Goal: Transaction & Acquisition: Purchase product/service

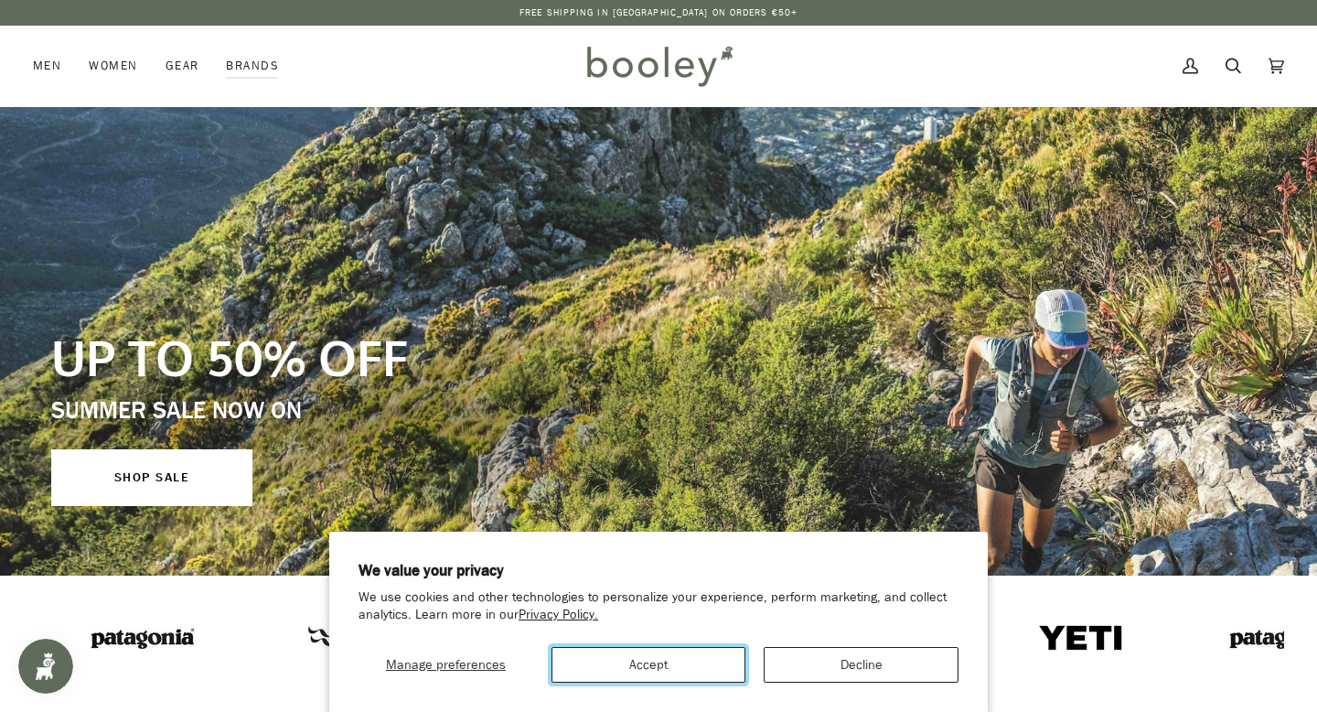
click at [626, 662] on button "Accept" at bounding box center [648, 665] width 195 height 36
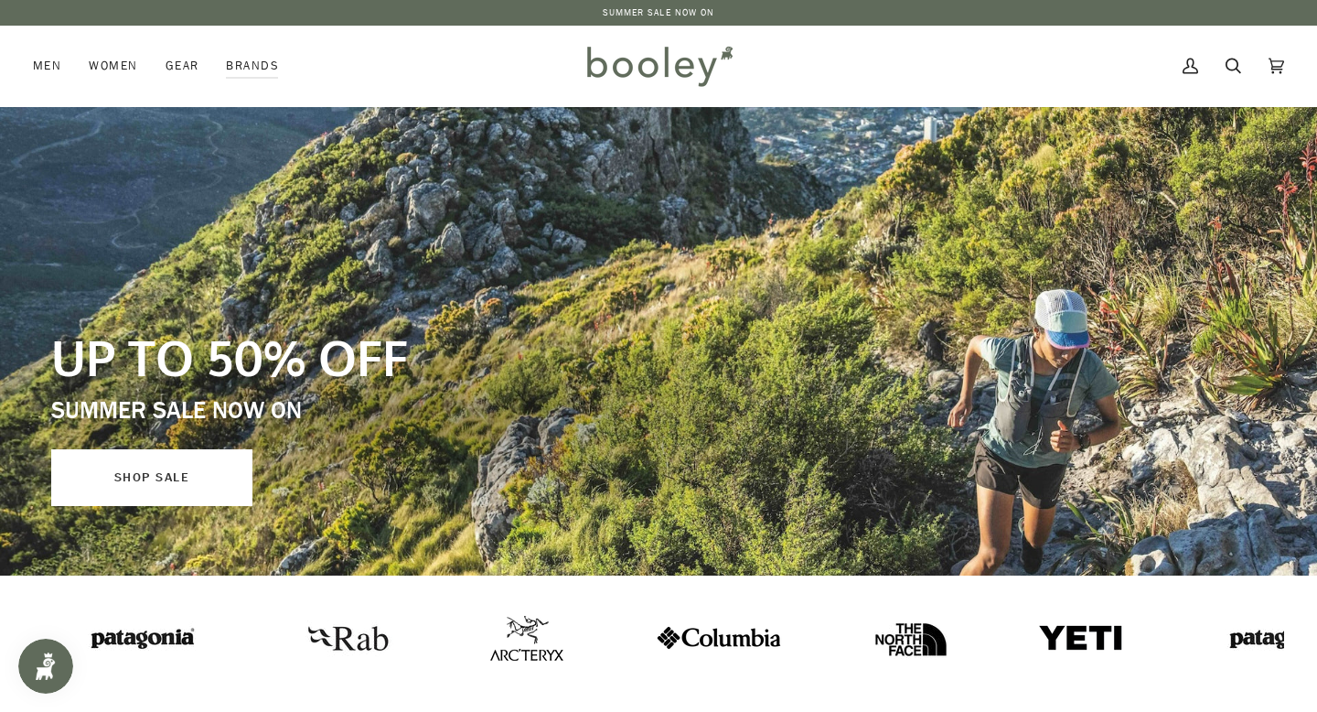
click at [119, 467] on link "SHOP SALE" at bounding box center [151, 477] width 201 height 57
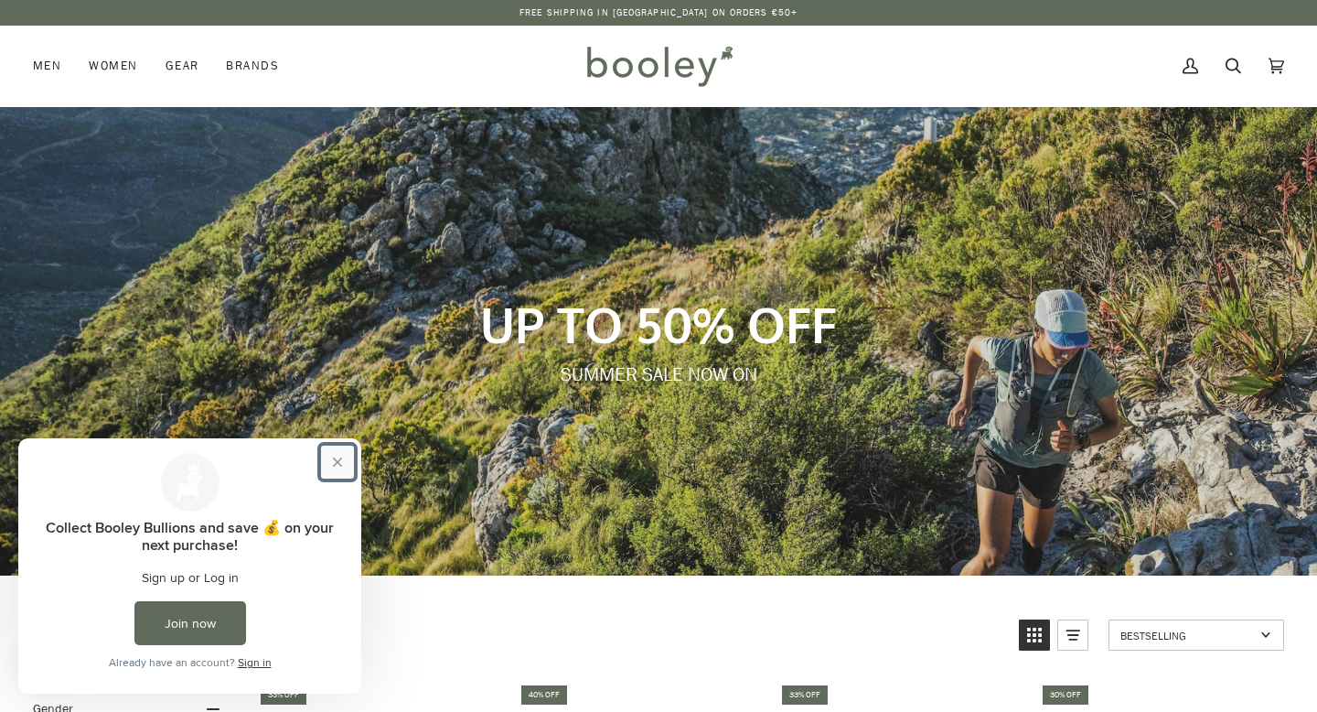
click at [337, 454] on button "Close prompt" at bounding box center [337, 461] width 33 height 33
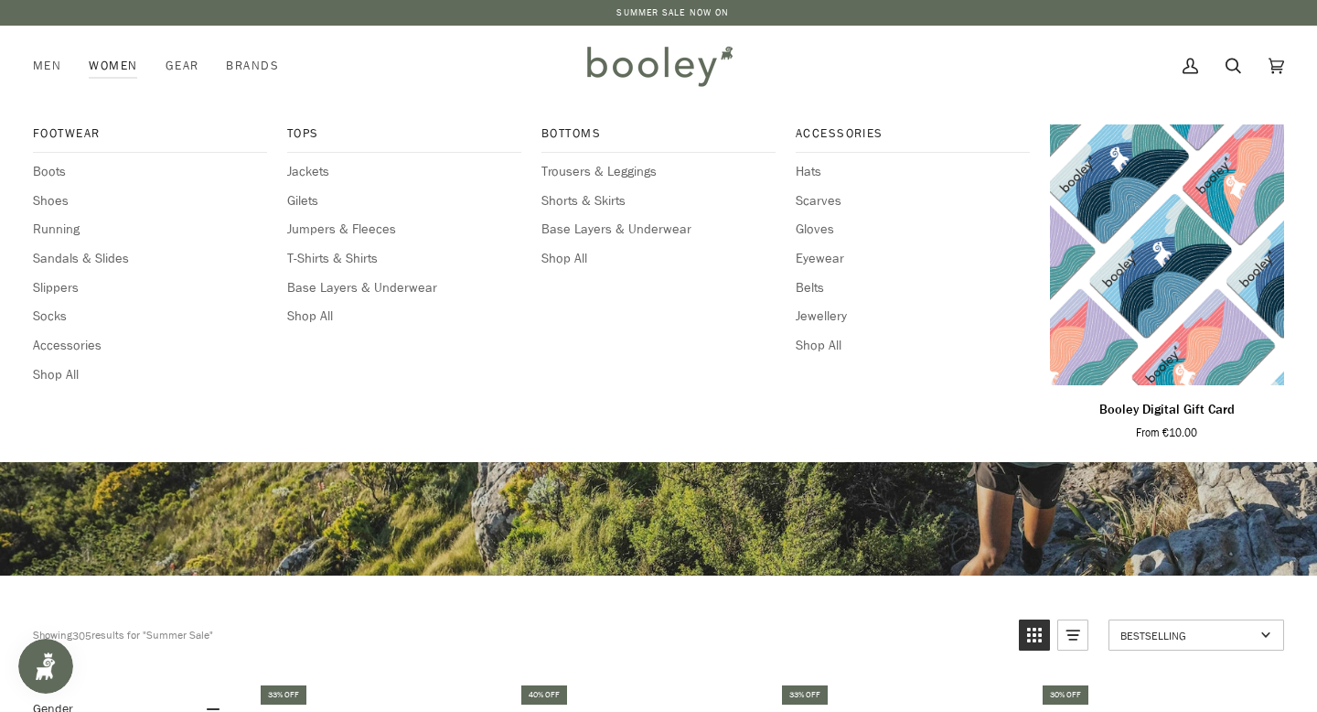
click at [112, 62] on link "Women" at bounding box center [113, 66] width 76 height 80
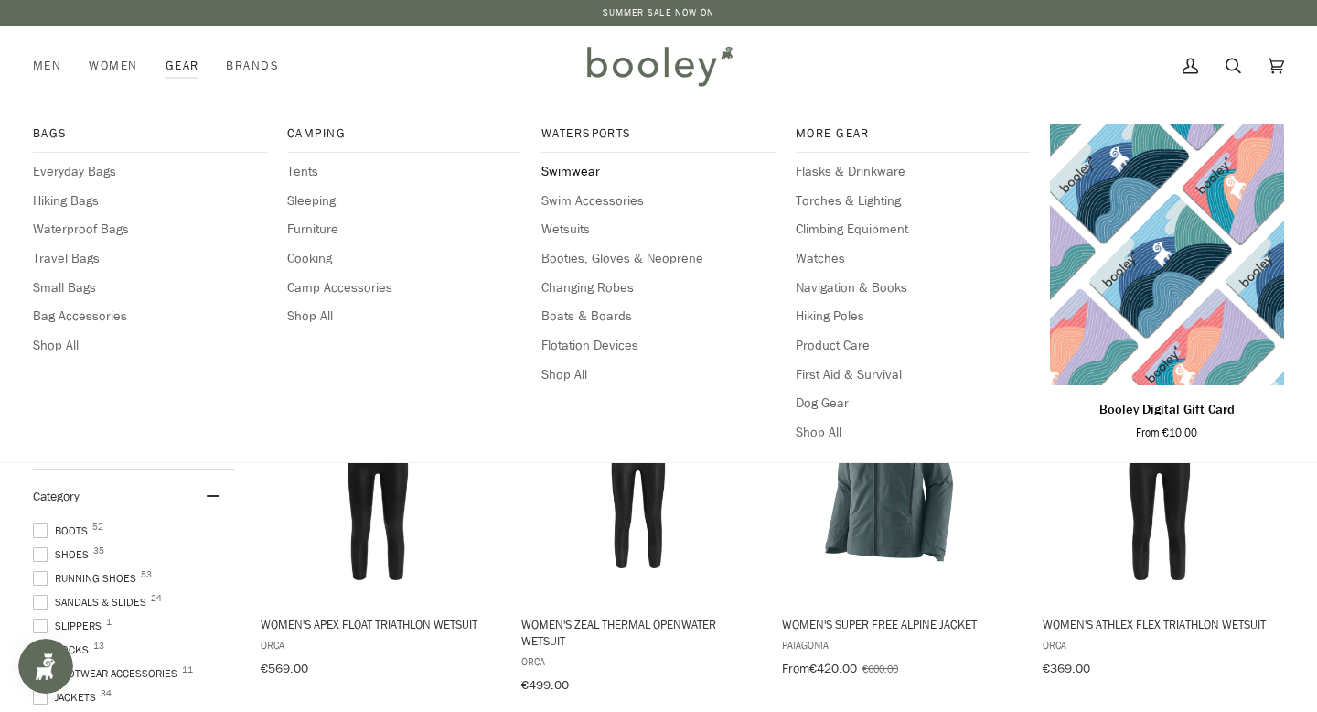
click at [557, 172] on span "Swimwear" at bounding box center [658, 172] width 234 height 20
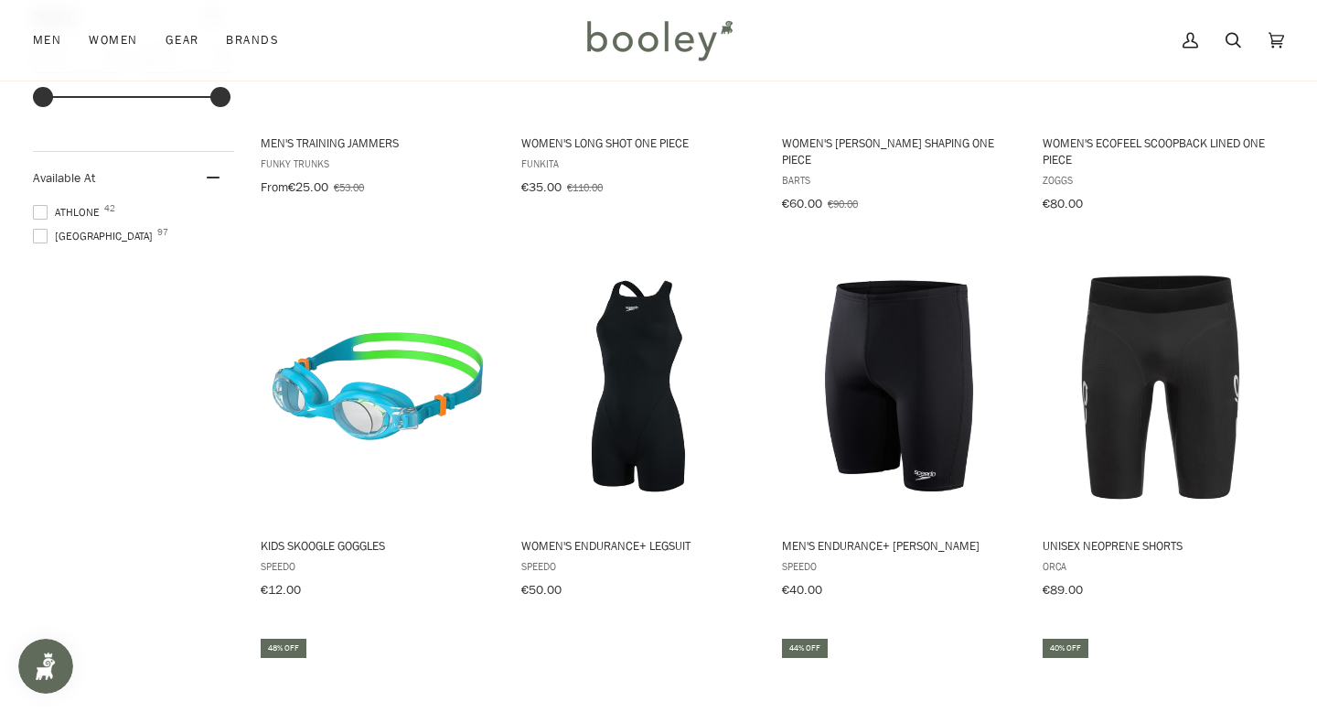
scroll to position [1676, 0]
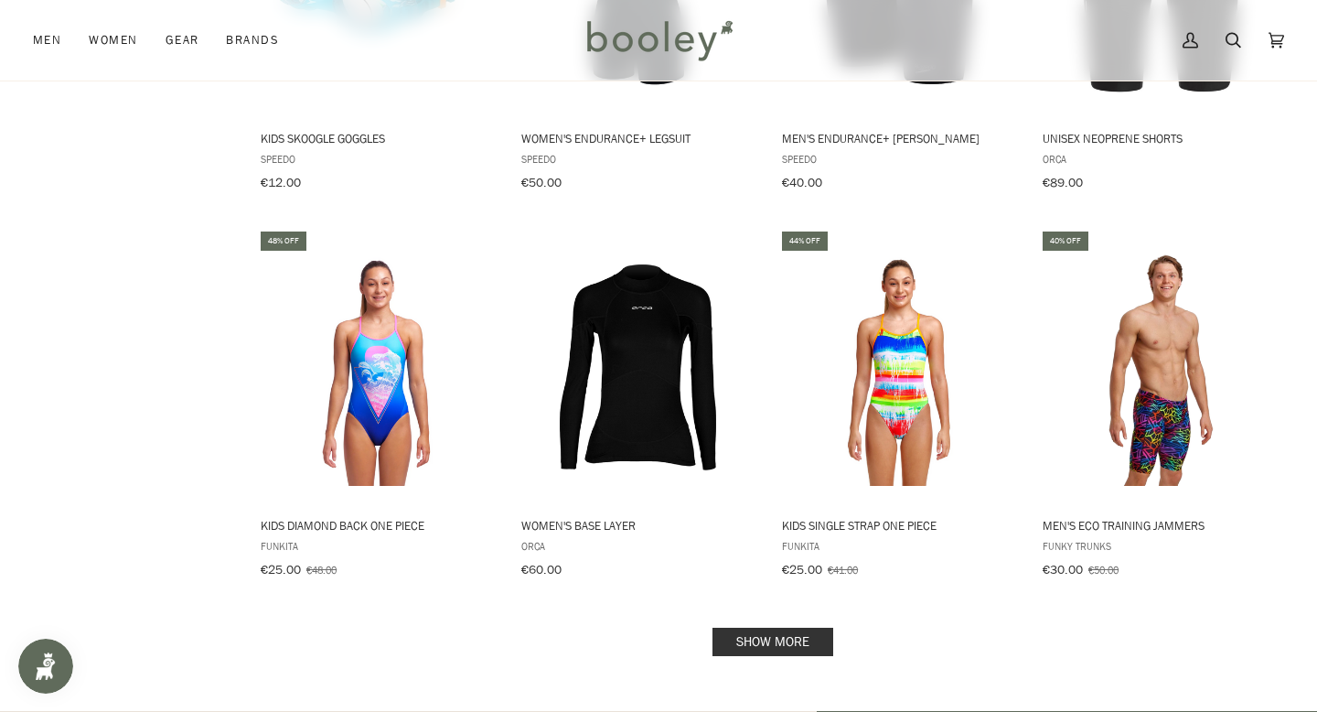
click at [780, 627] on link "Show more" at bounding box center [772, 641] width 121 height 28
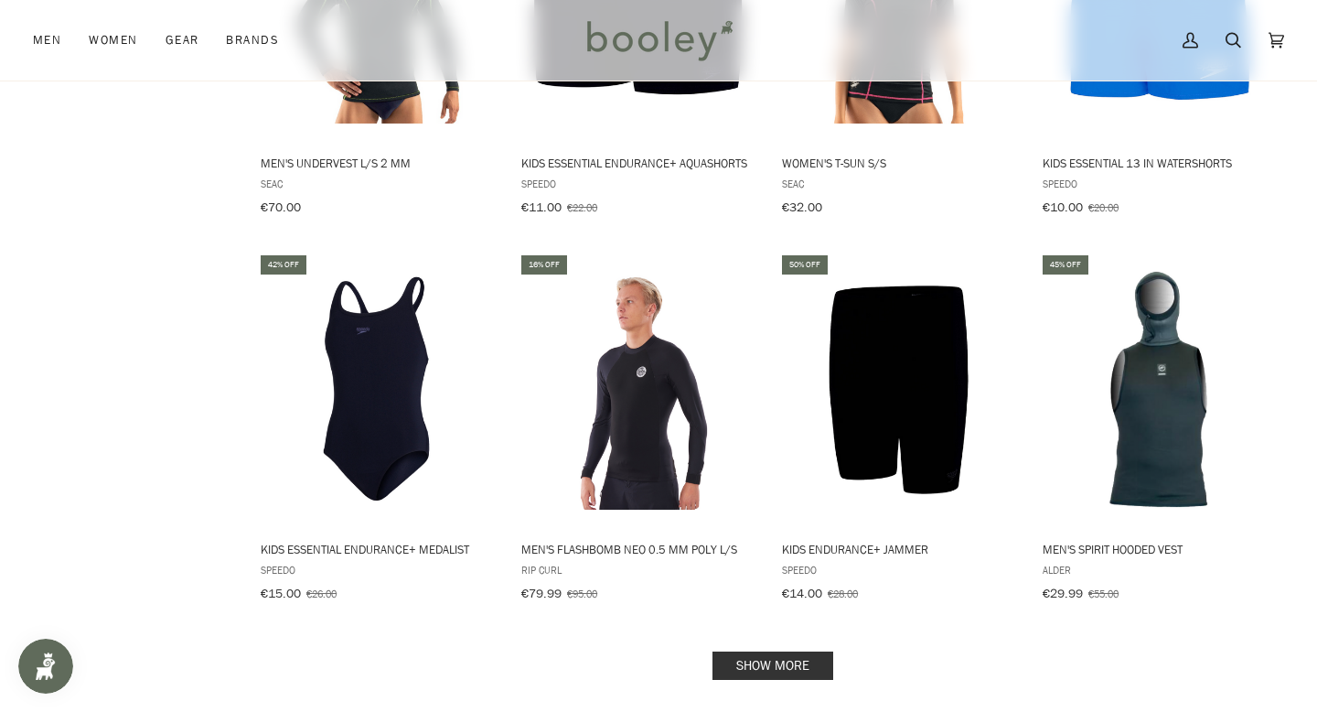
scroll to position [3780, 0]
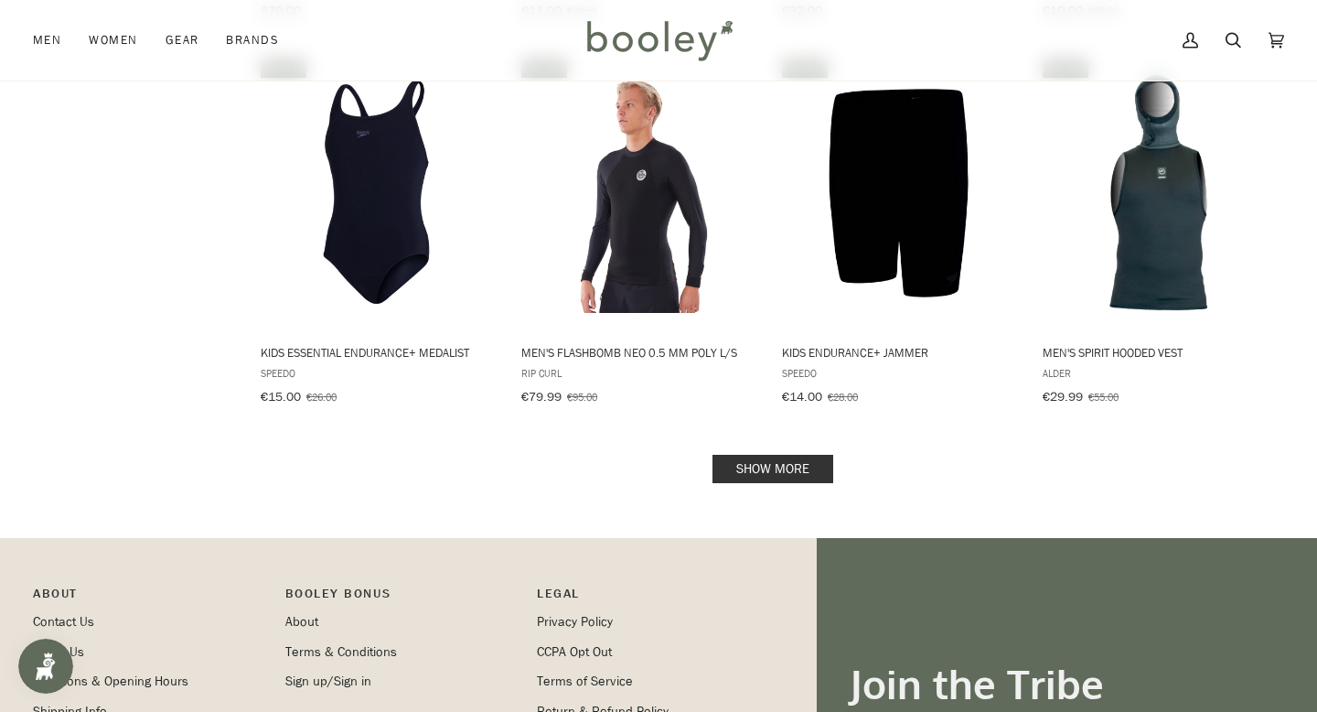
click at [778, 455] on link "Show more" at bounding box center [772, 469] width 121 height 28
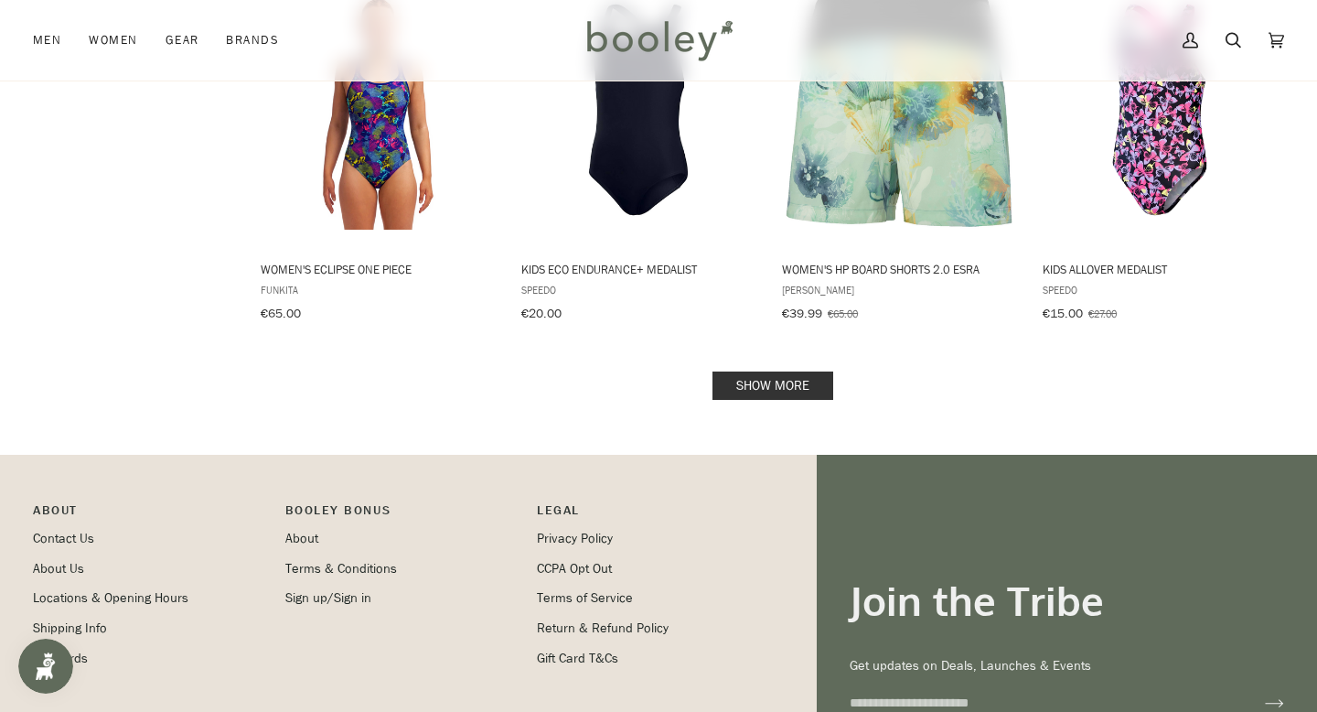
scroll to position [5908, 0]
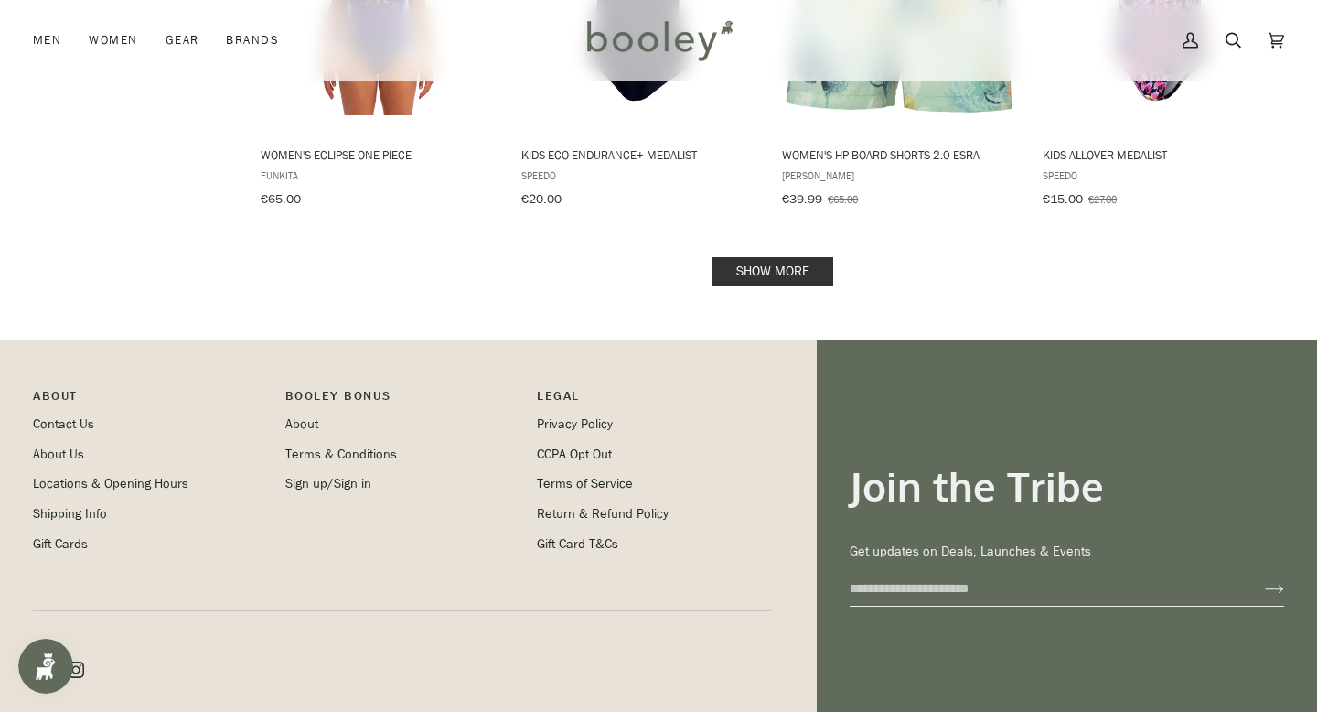
click at [763, 257] on link "Show more" at bounding box center [772, 271] width 121 height 28
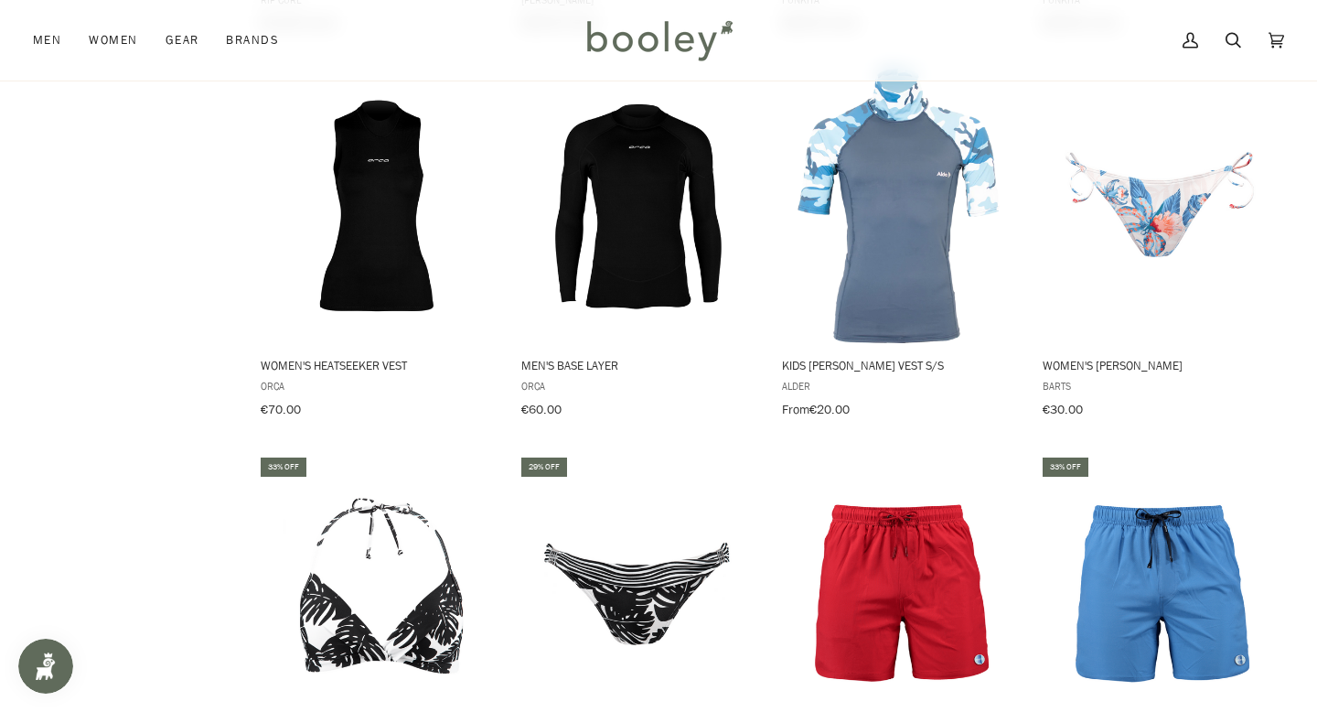
scroll to position [5908, 0]
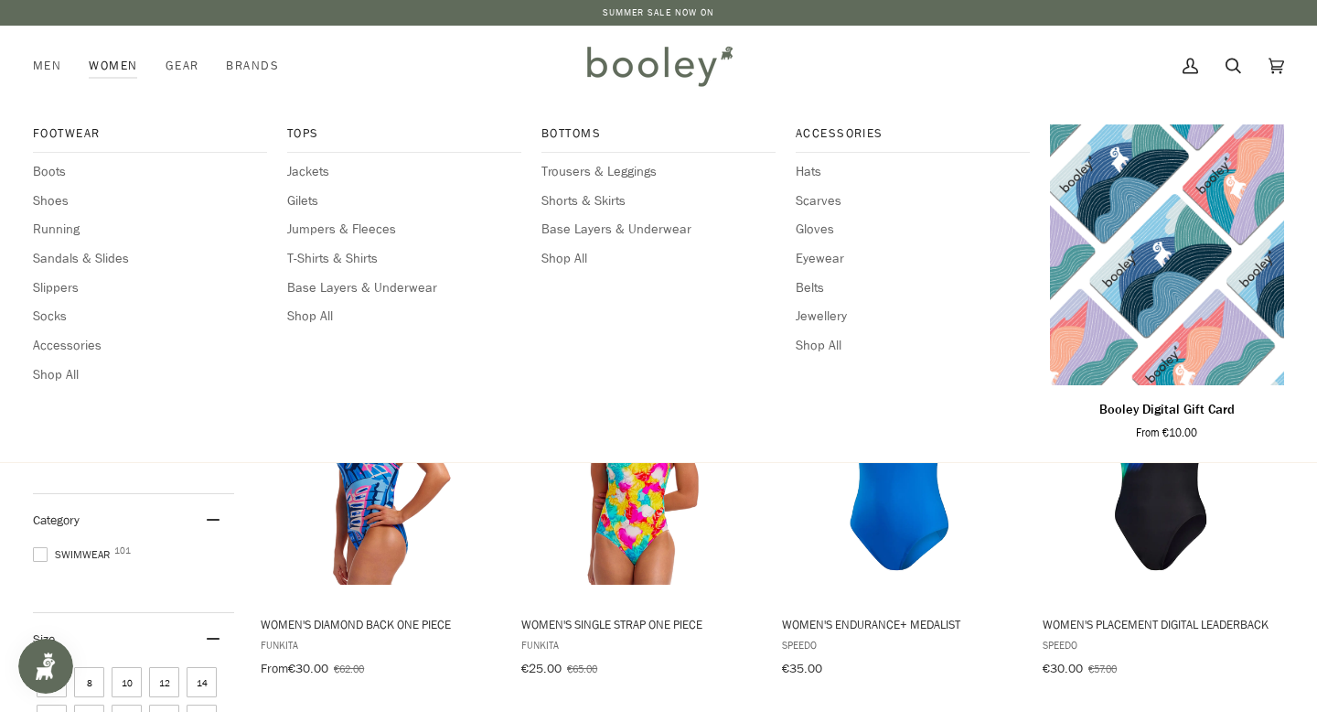
click at [117, 60] on link "Women" at bounding box center [113, 66] width 76 height 80
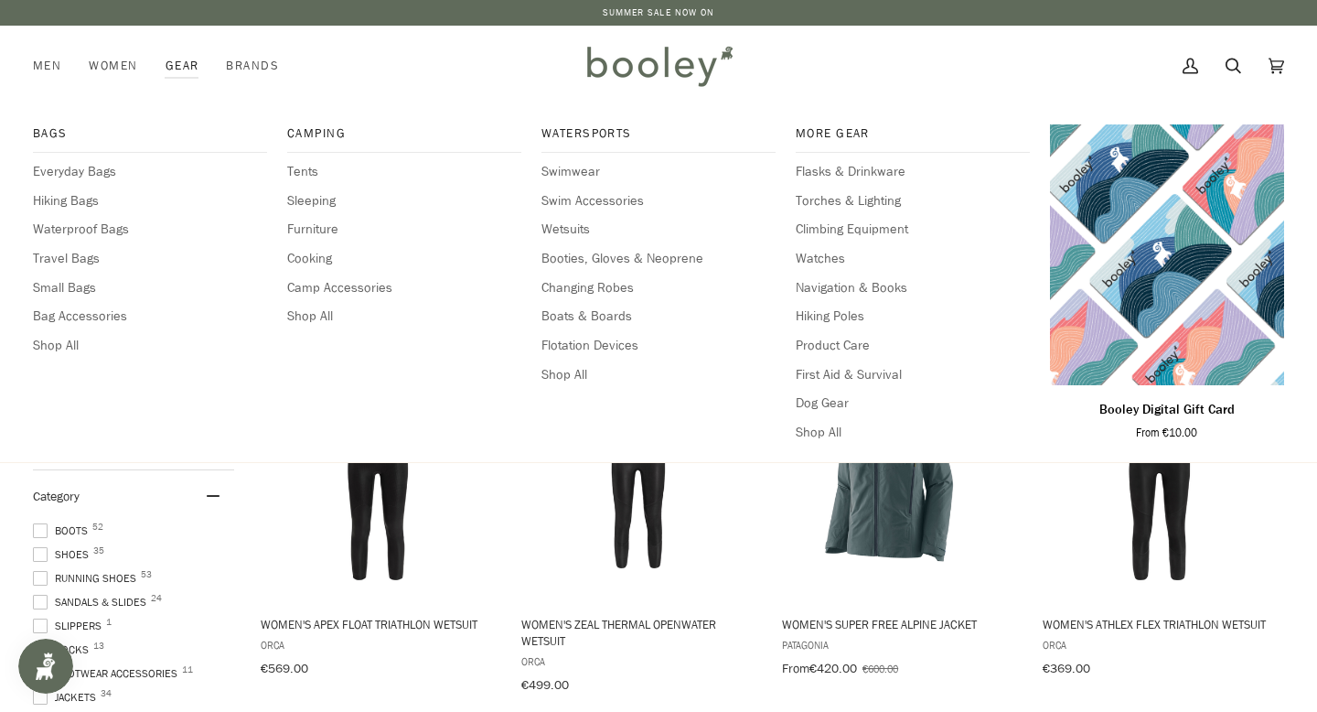
click at [556, 219] on div "Watersports Swimwear Swim Accessories Wetsuits Booties, Gloves & Neoprene Chang…" at bounding box center [658, 283] width 234 height 318
click at [562, 227] on span "Wetsuits" at bounding box center [658, 229] width 234 height 20
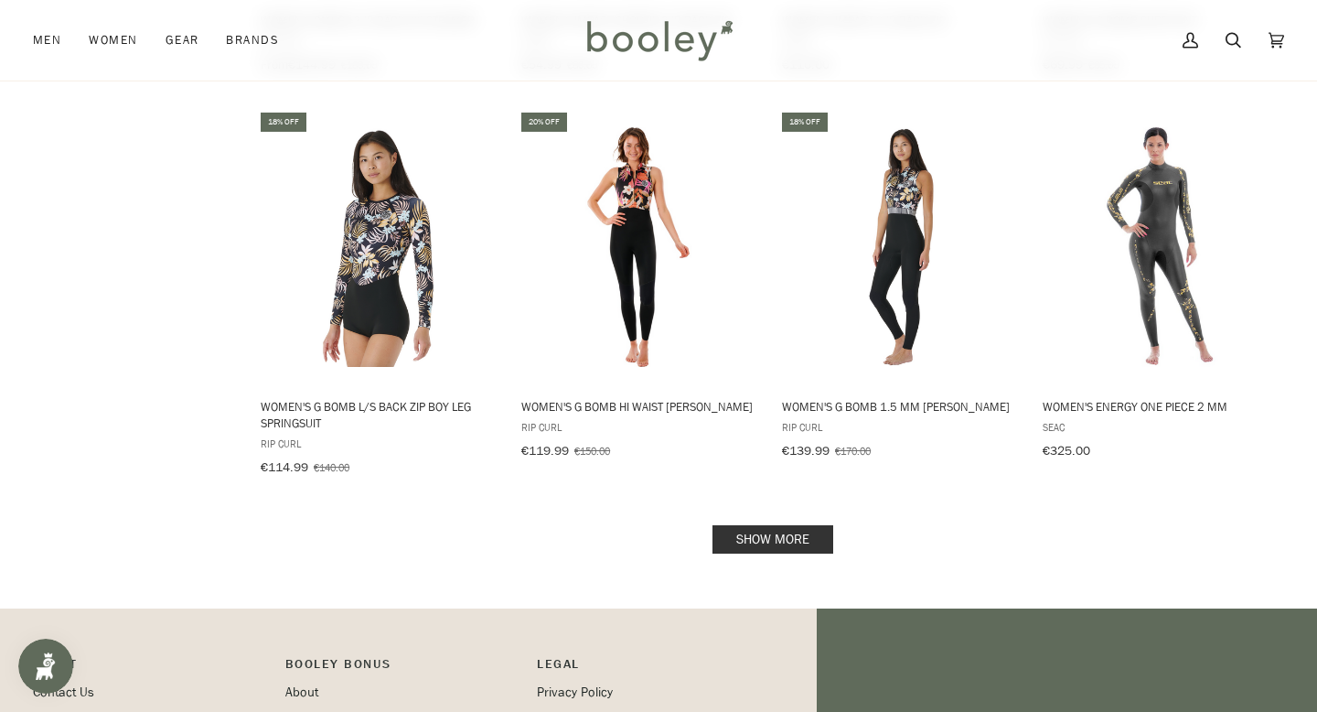
scroll to position [1911, 0]
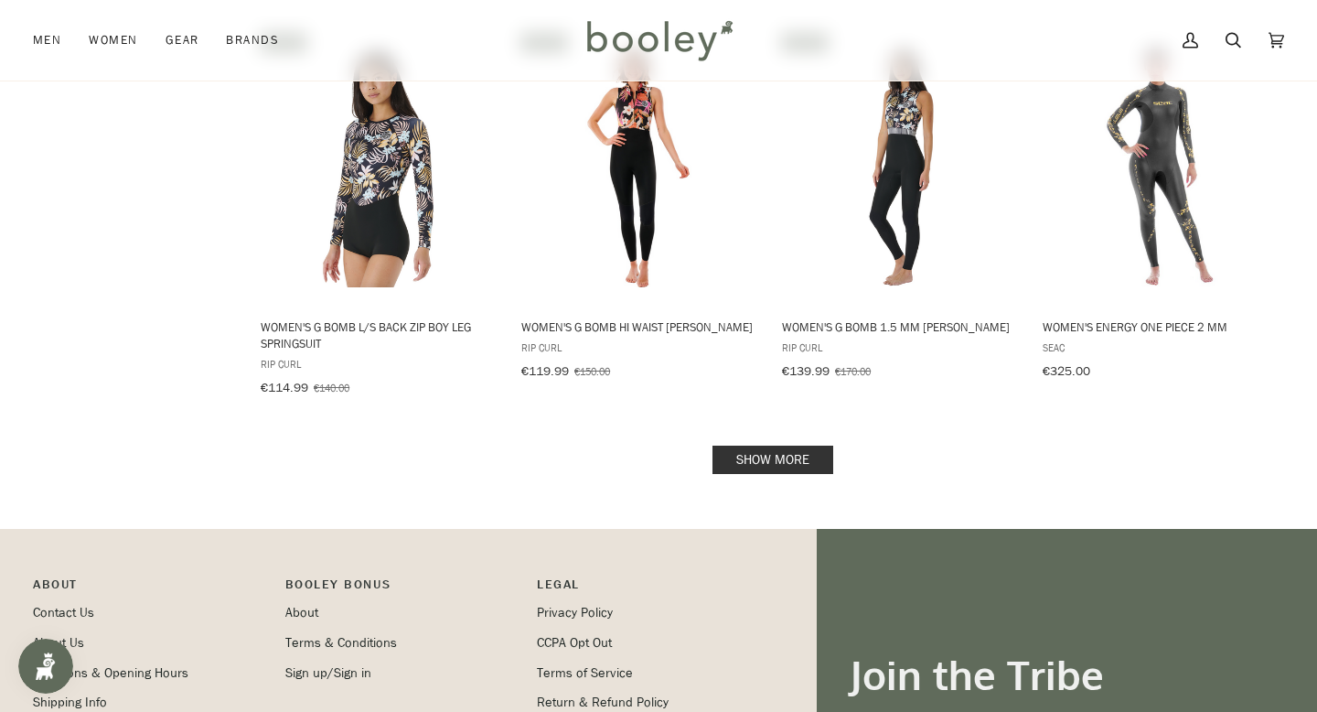
click at [748, 445] on link "Show more" at bounding box center [772, 459] width 121 height 28
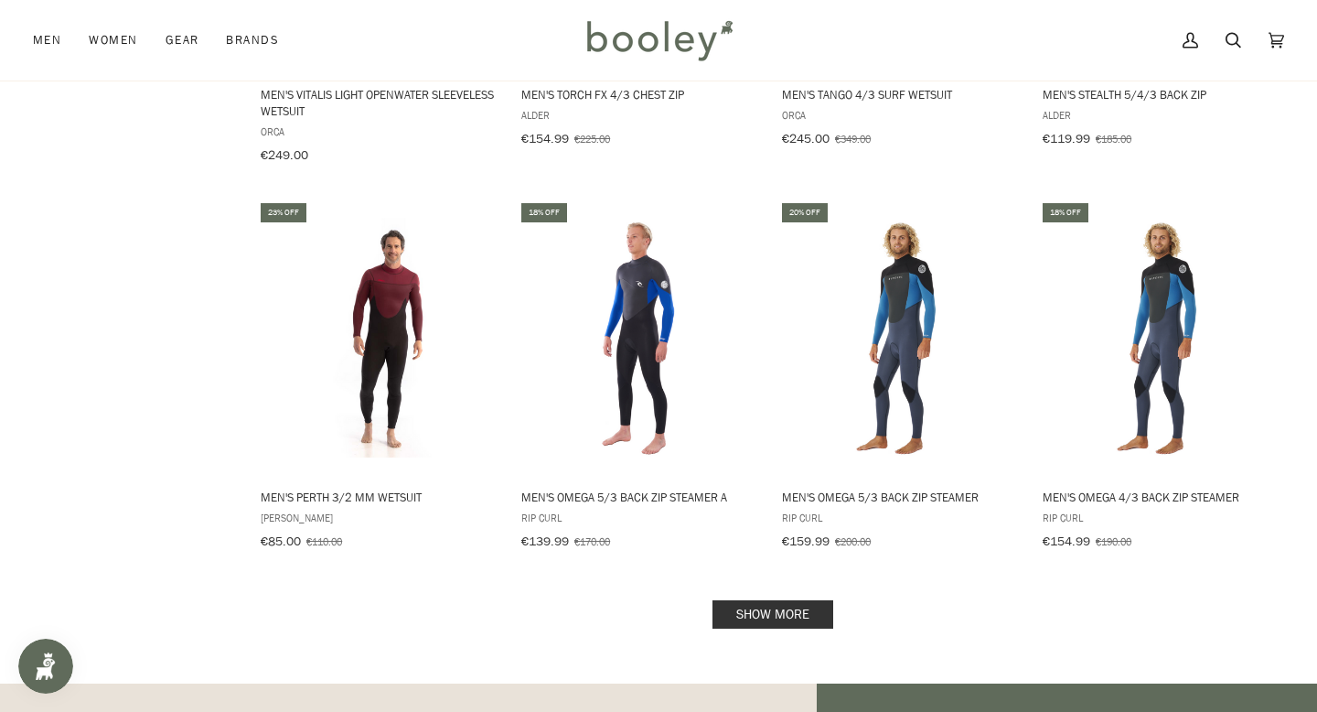
scroll to position [3753, 0]
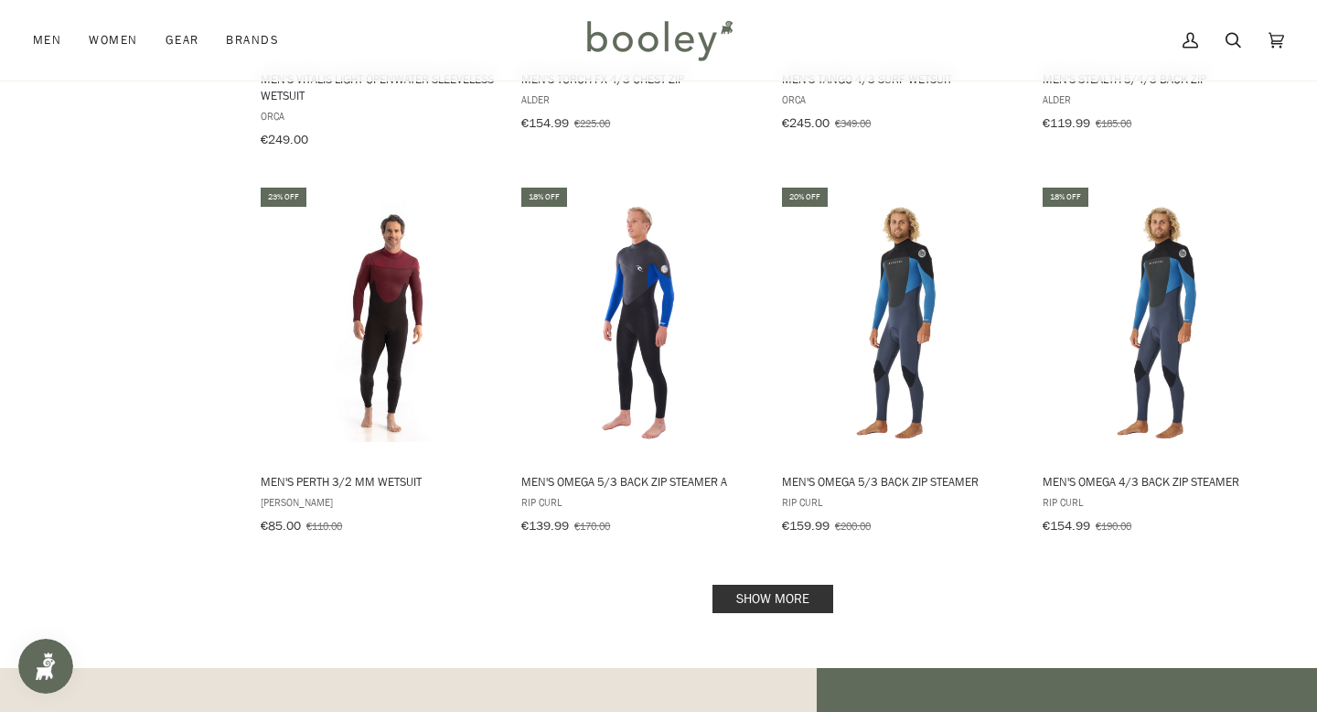
click at [806, 584] on link "Show more" at bounding box center [772, 598] width 121 height 28
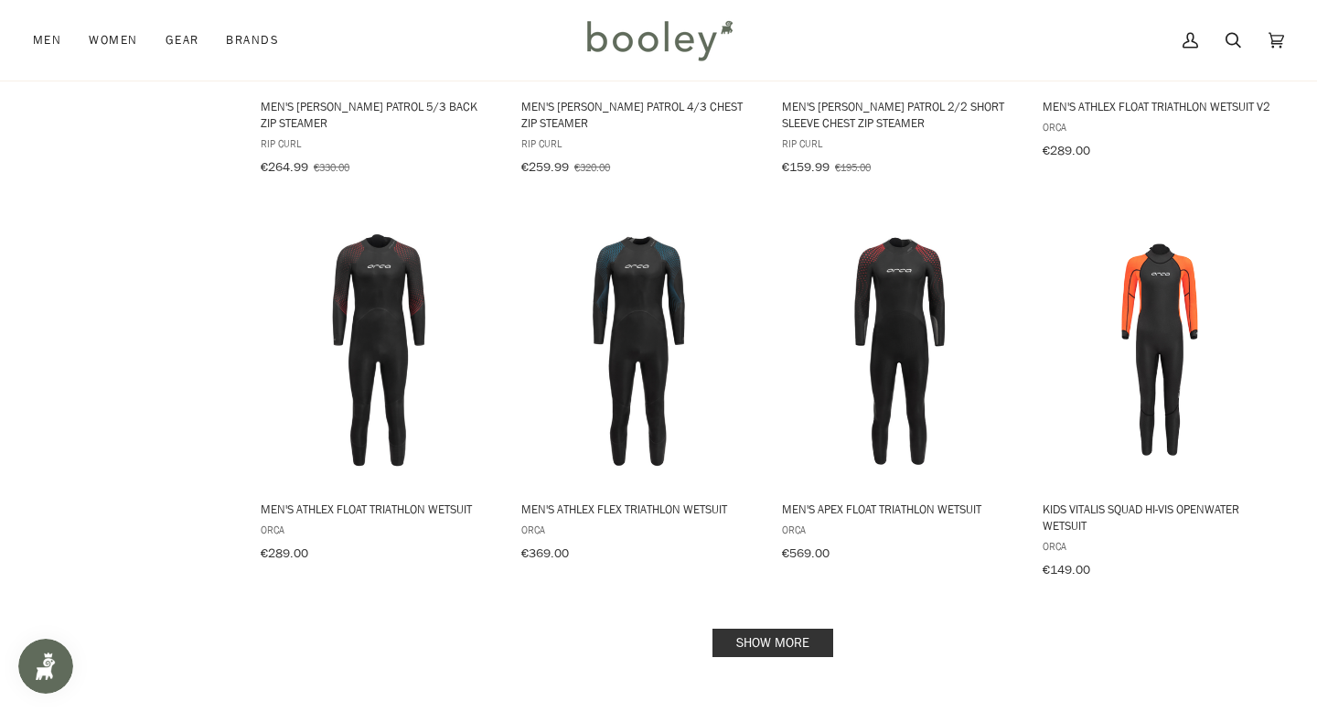
scroll to position [5981, 0]
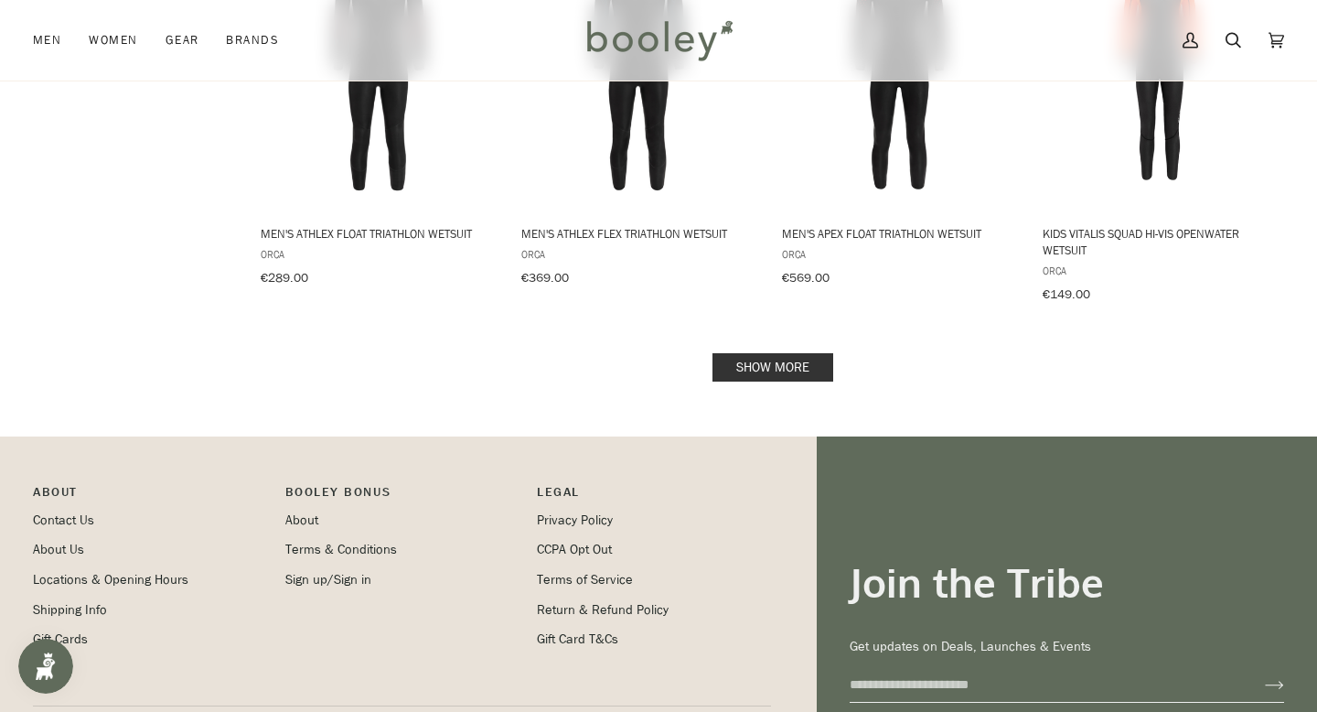
click at [736, 353] on link "Show more" at bounding box center [772, 367] width 121 height 28
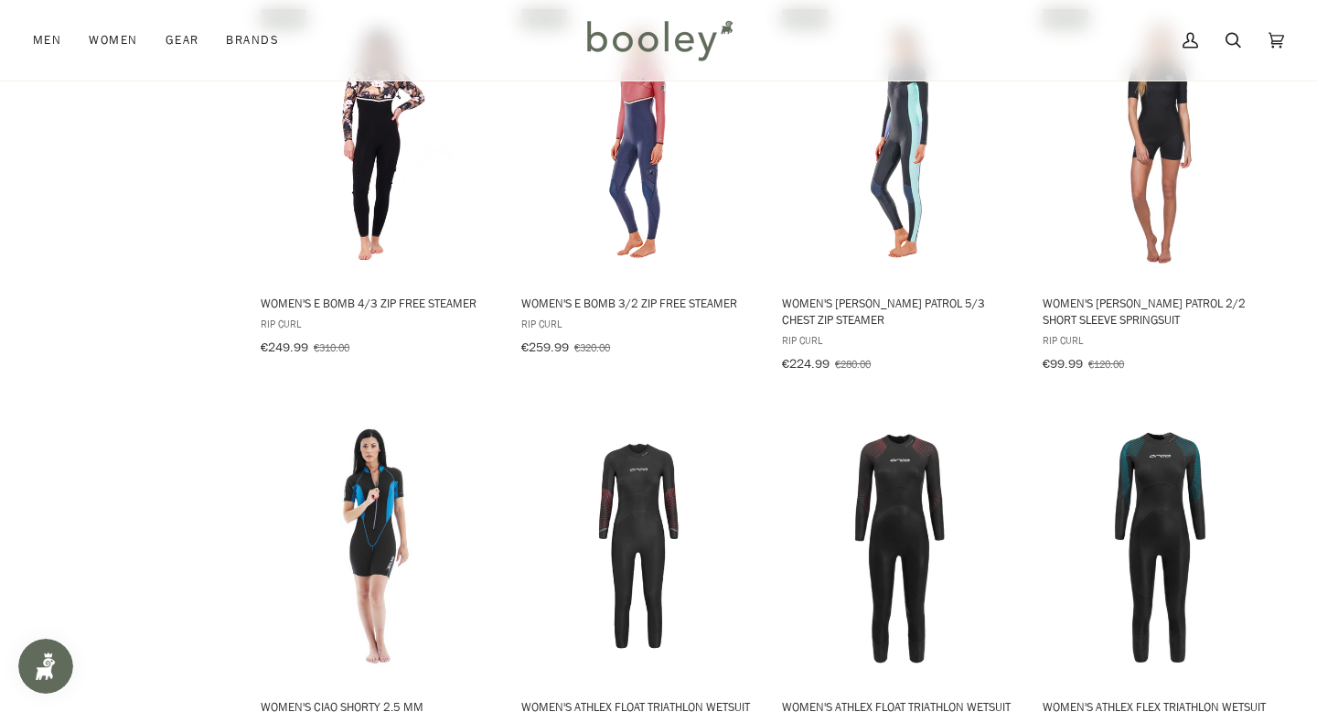
scroll to position [1911, 0]
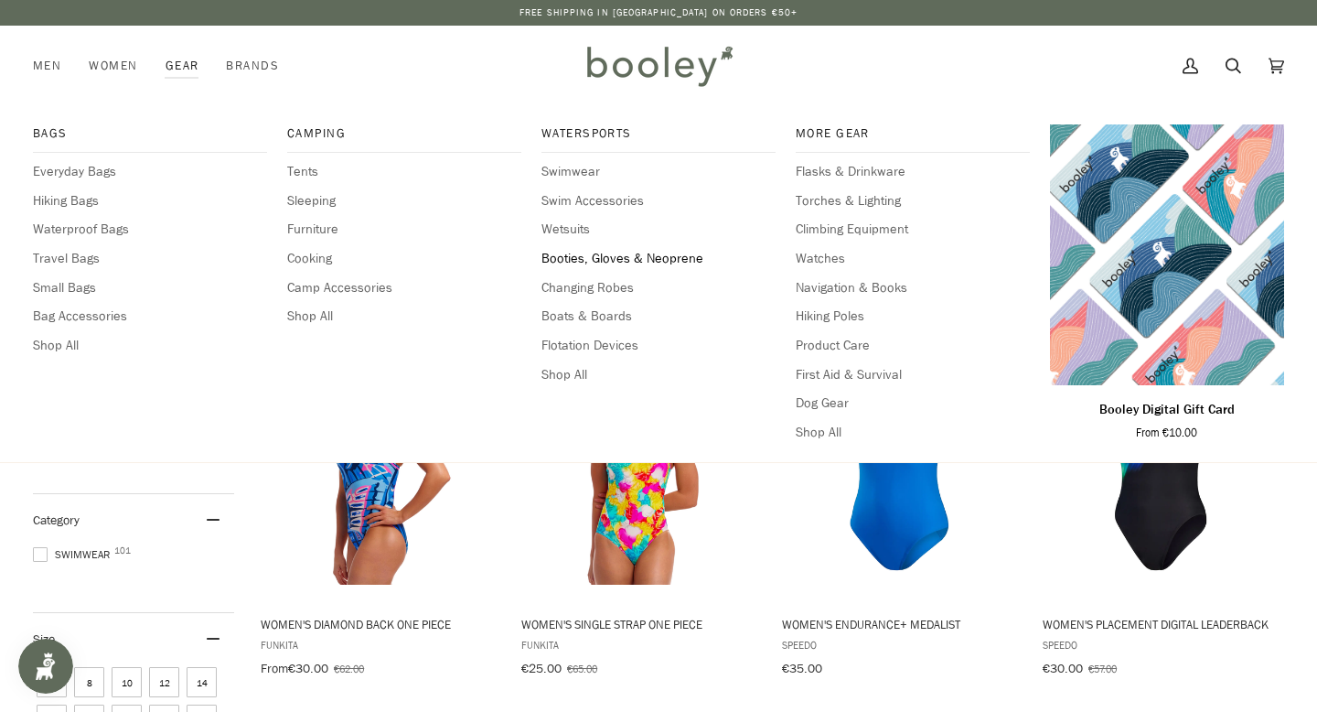
click at [577, 256] on span "Booties, Gloves & Neoprene" at bounding box center [658, 259] width 234 height 20
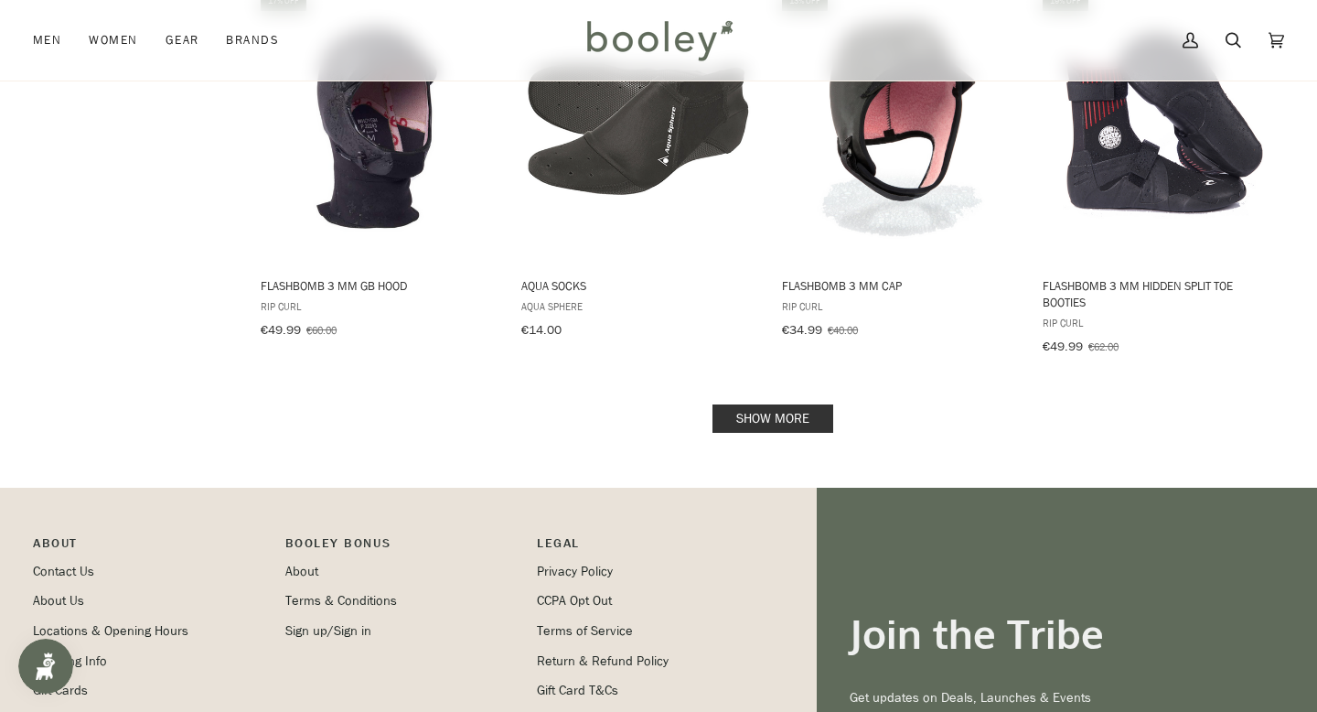
scroll to position [2013, 0]
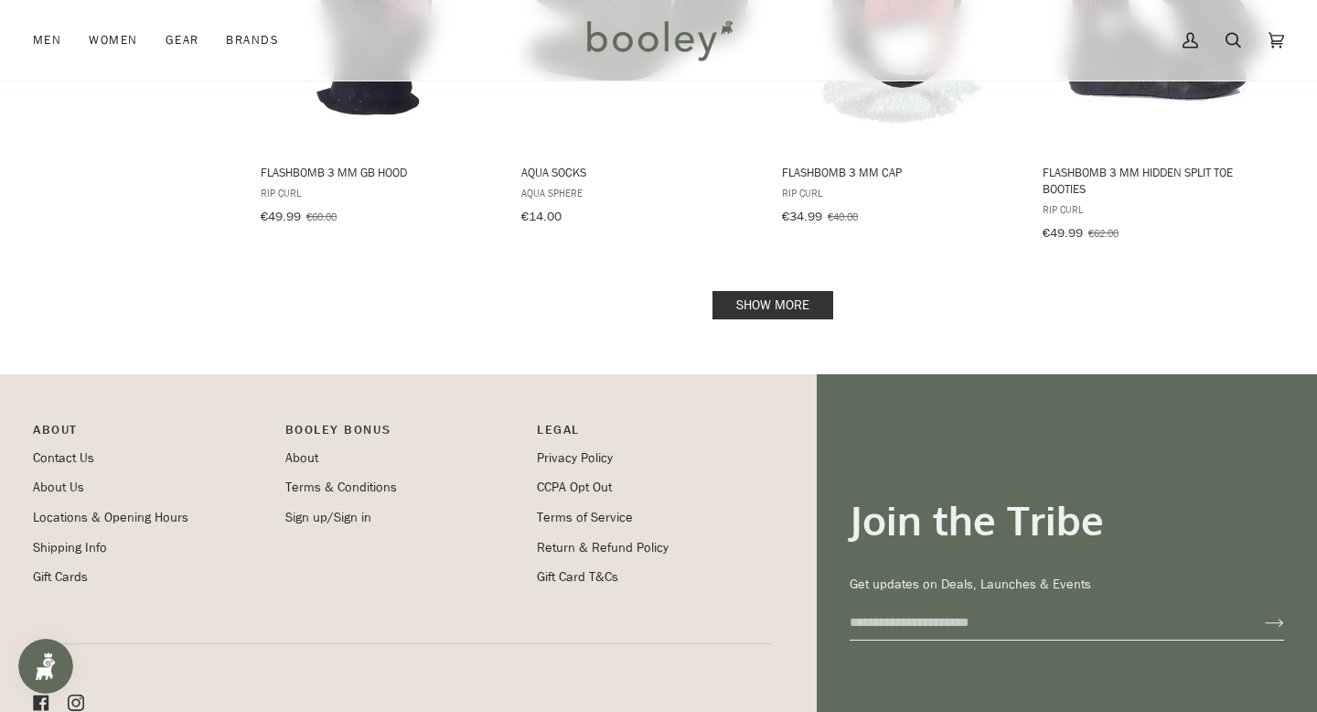
click at [795, 291] on link "Show more" at bounding box center [772, 305] width 121 height 28
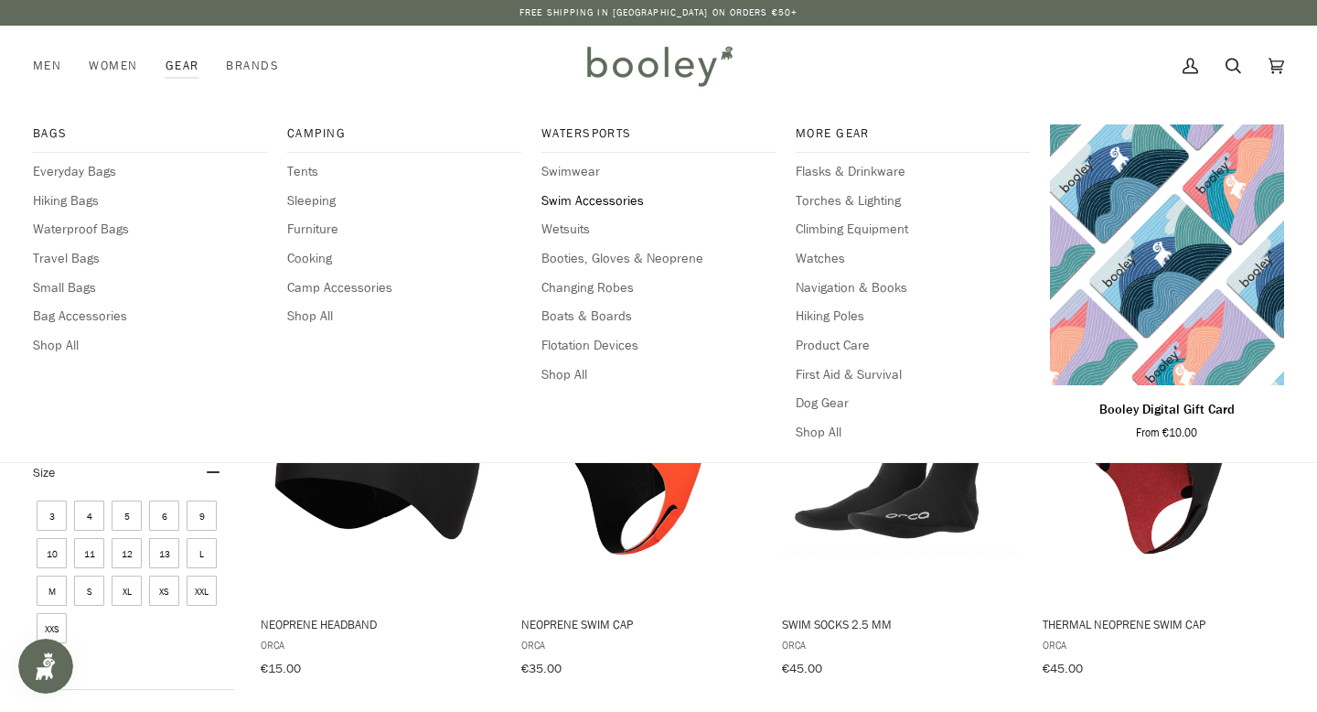
click at [573, 202] on span "Swim Accessories" at bounding box center [658, 201] width 234 height 20
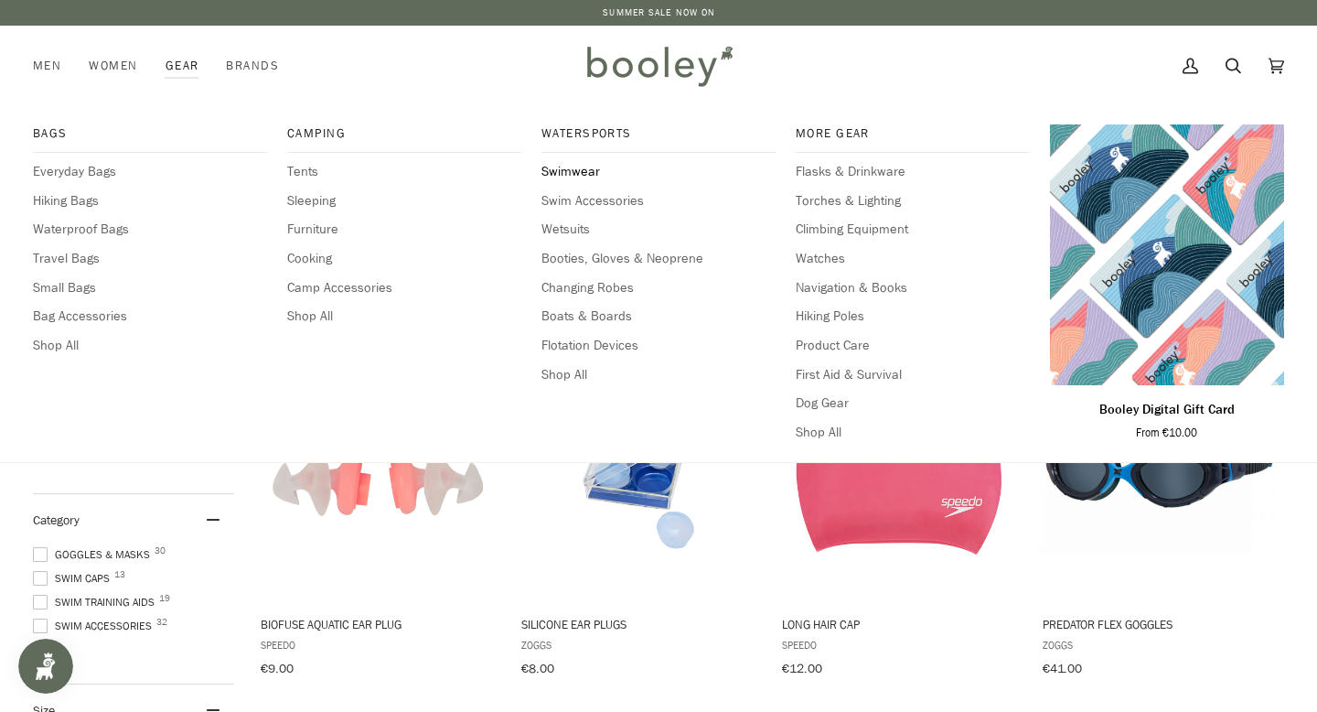
click at [571, 174] on span "Swimwear" at bounding box center [658, 172] width 234 height 20
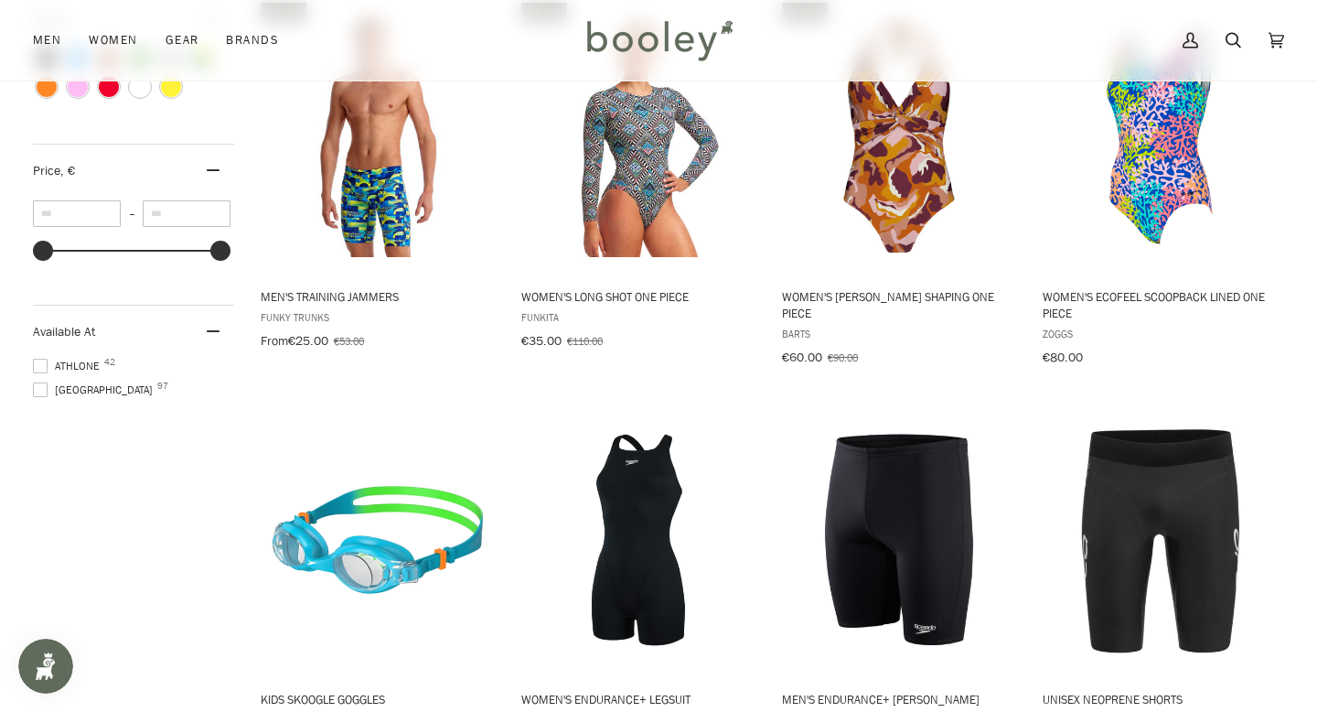
scroll to position [1172, 0]
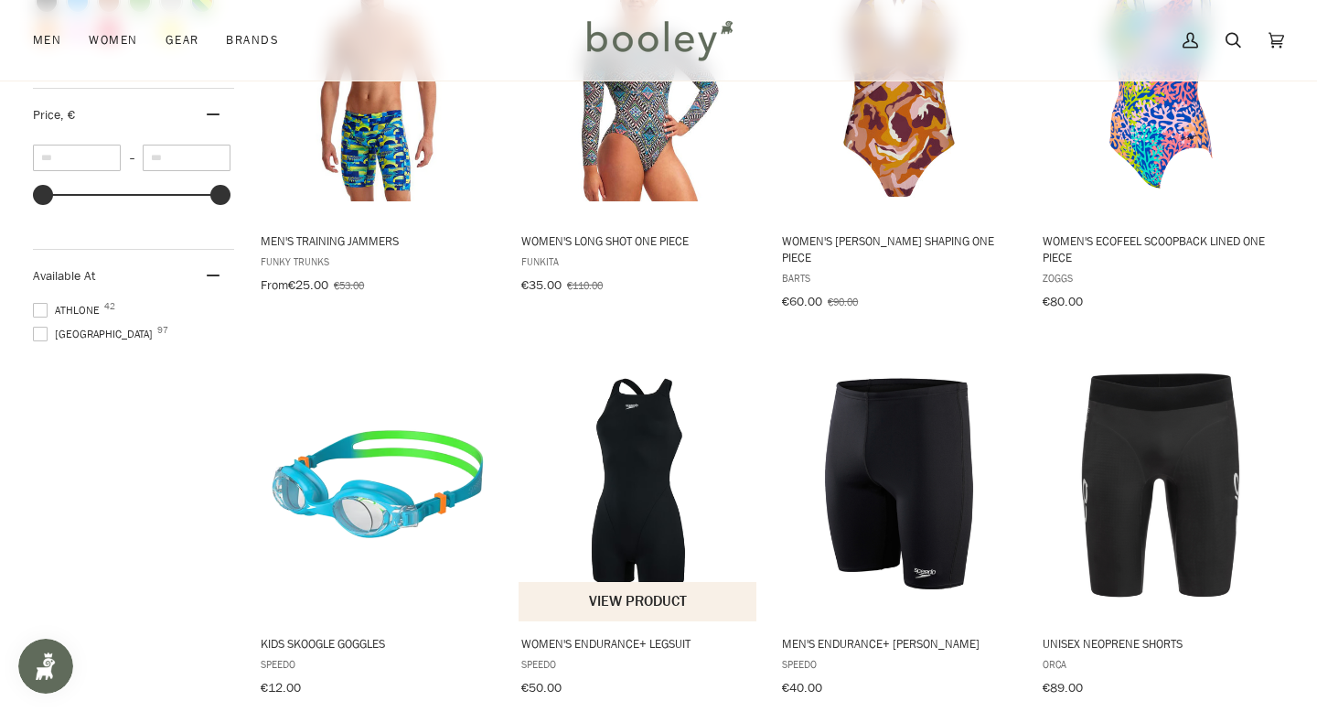
click at [663, 444] on img "Women's Endurance+ Legsuit" at bounding box center [639, 484] width 240 height 240
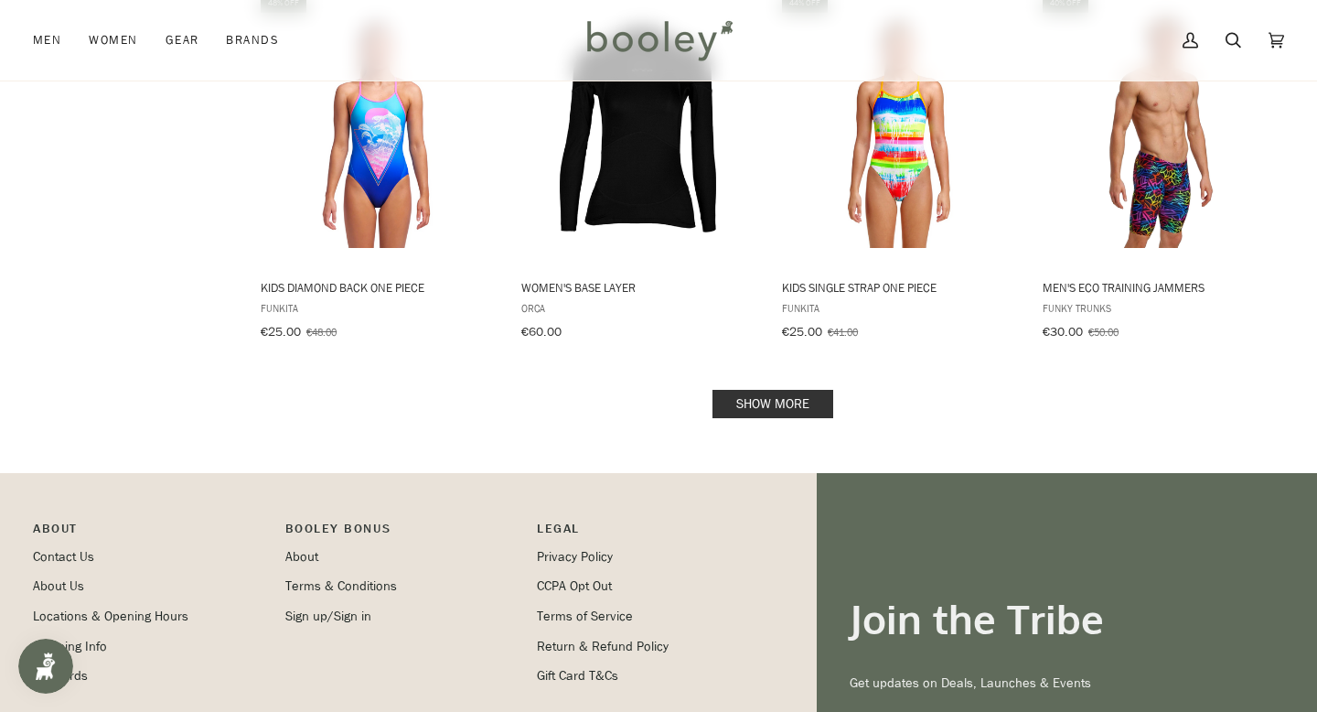
scroll to position [2033, 0]
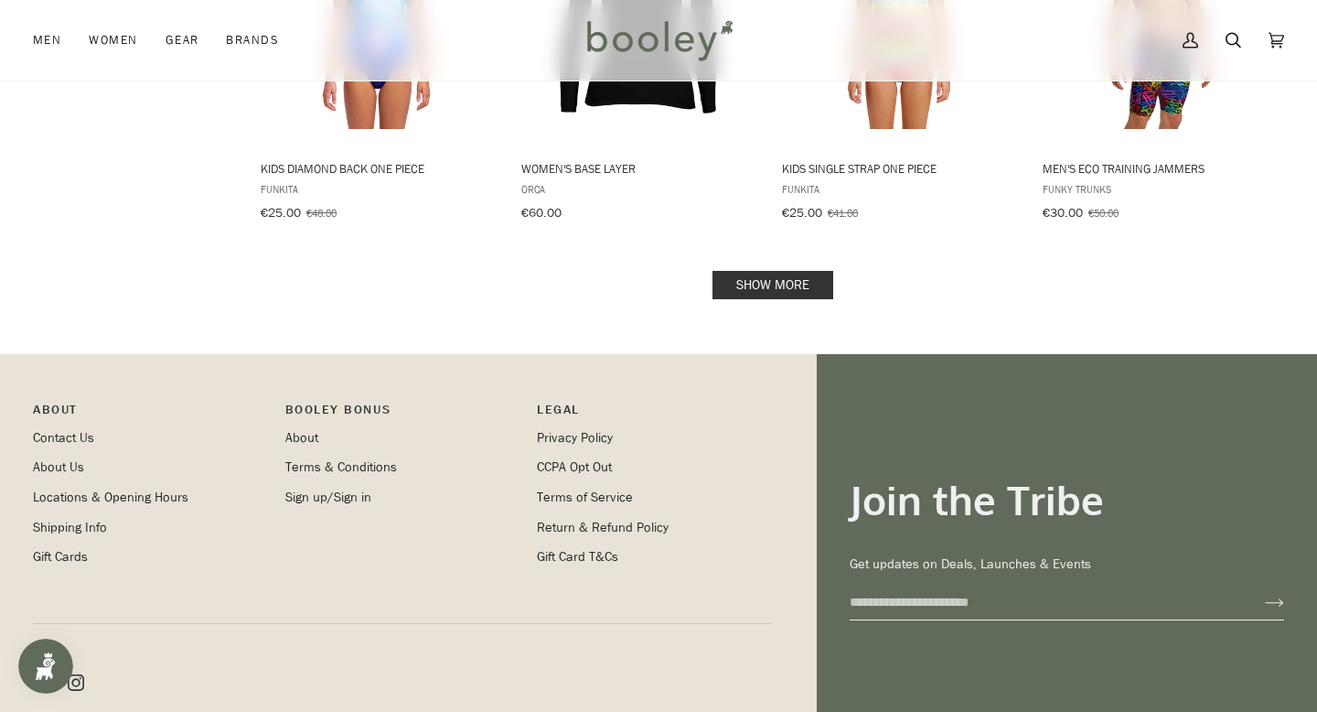
click at [736, 271] on link "Show more" at bounding box center [772, 285] width 121 height 28
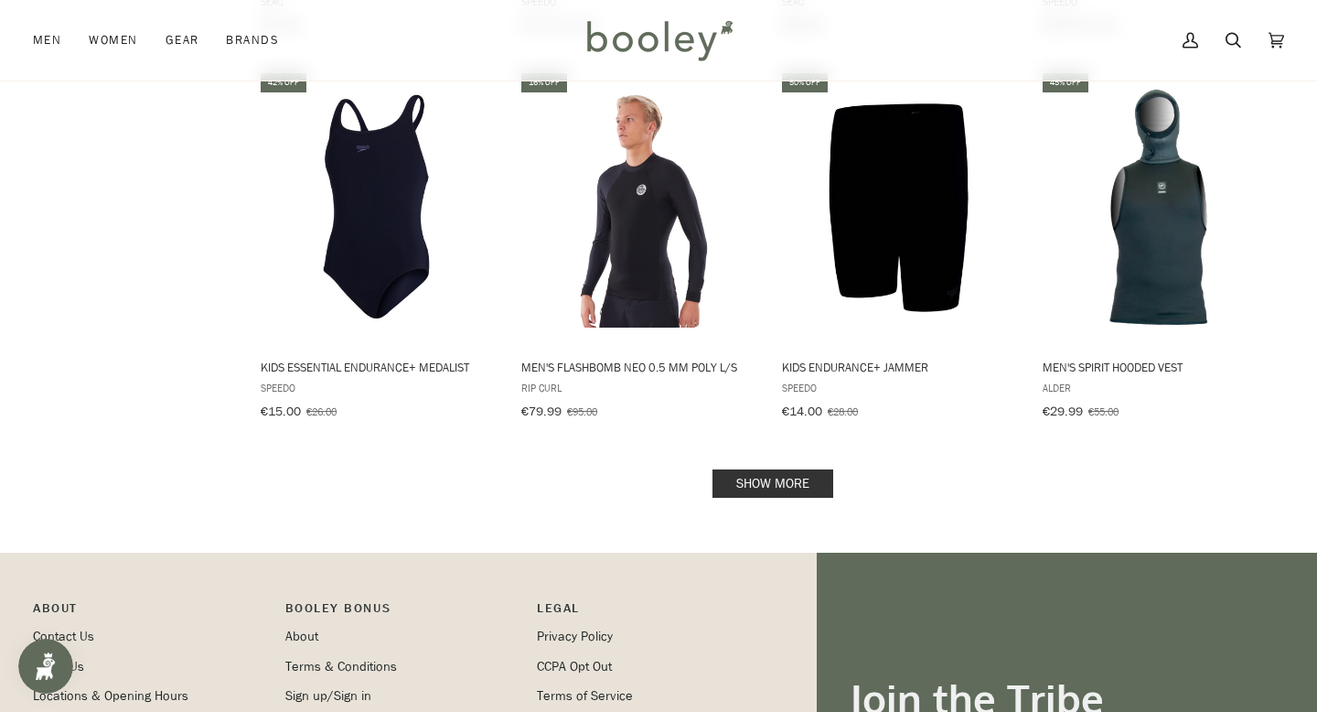
scroll to position [3894, 0]
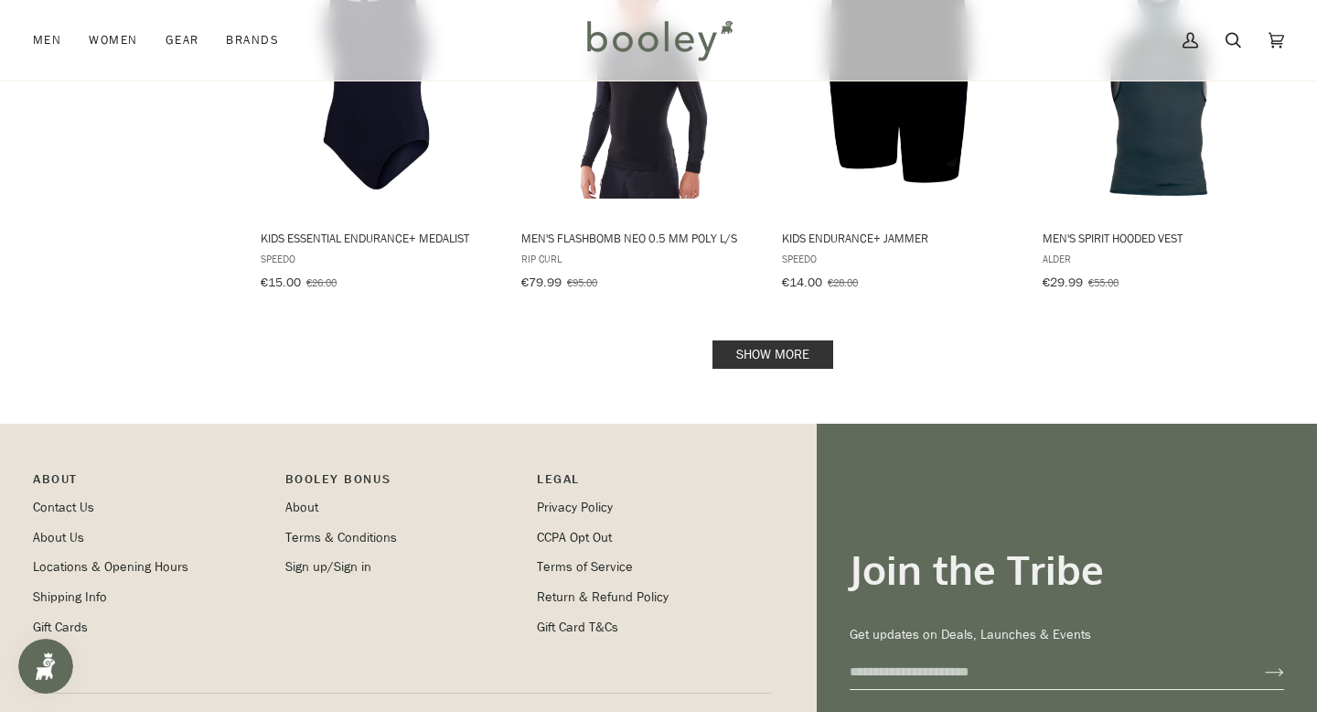
click at [765, 340] on link "Show more" at bounding box center [772, 354] width 121 height 28
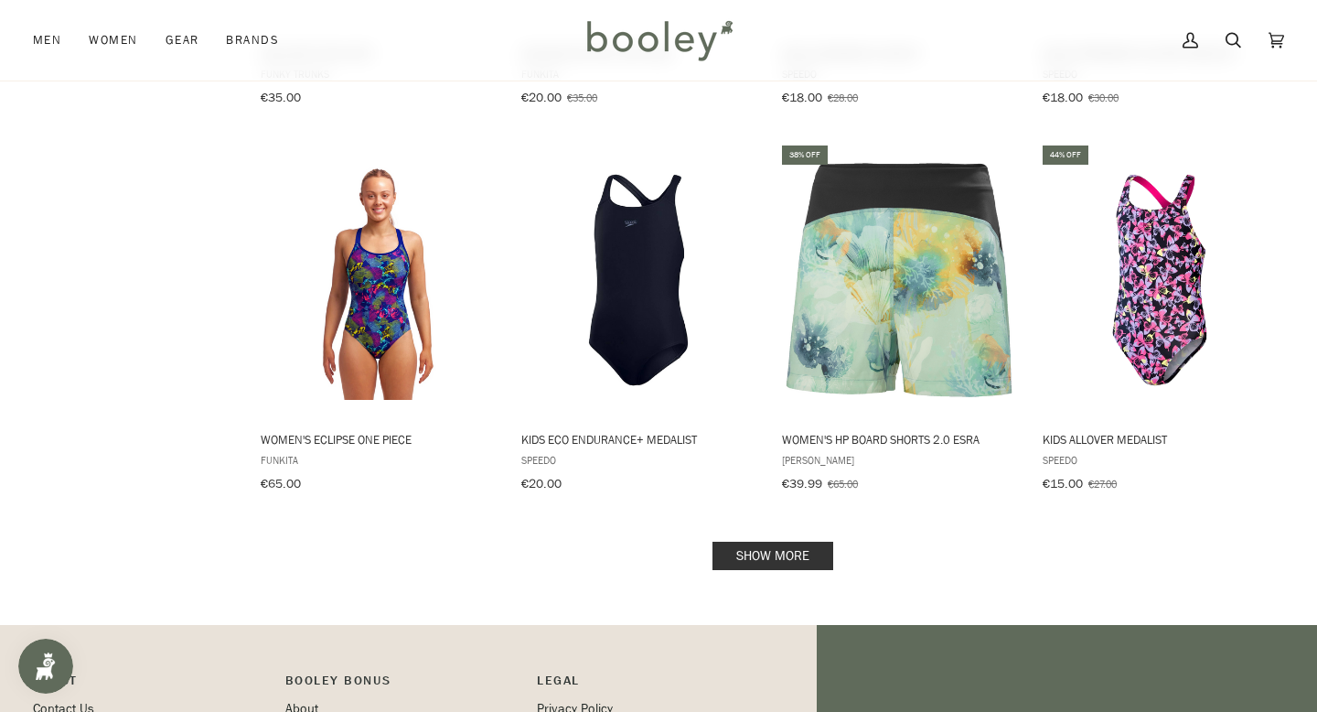
scroll to position [5612, 0]
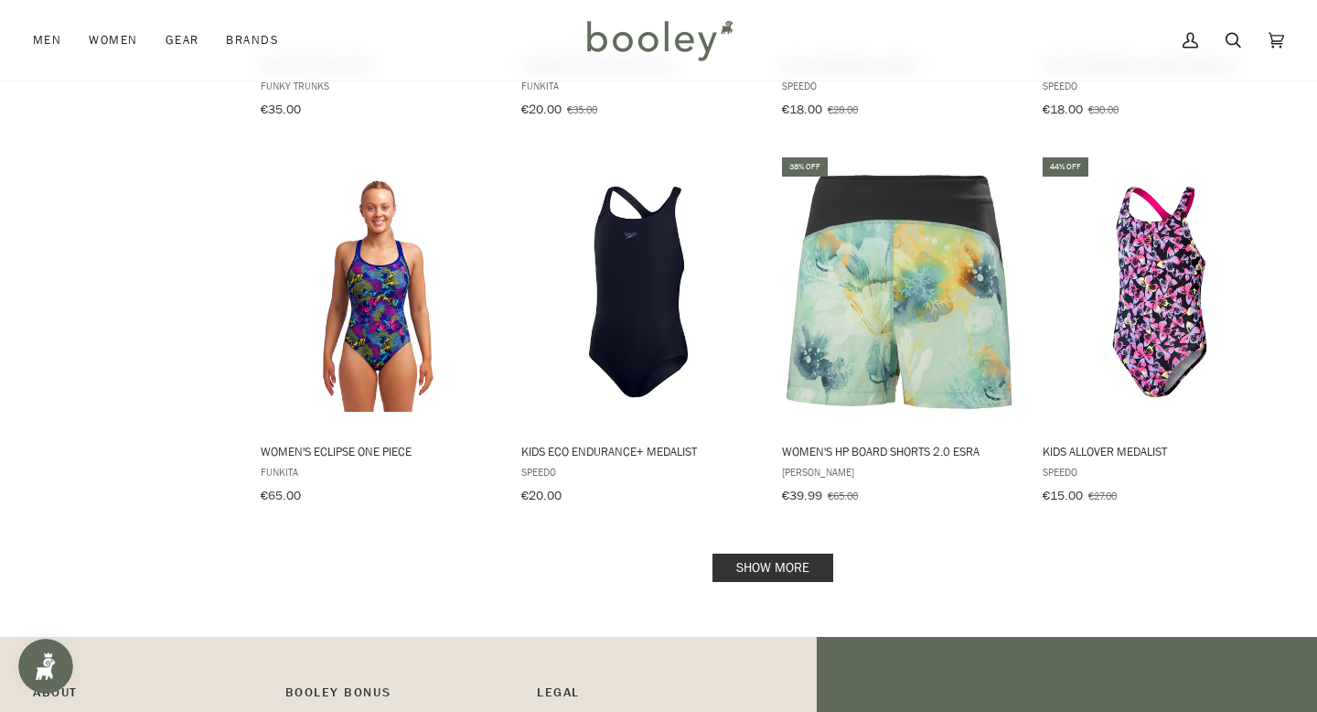
click at [737, 553] on link "Show more" at bounding box center [772, 567] width 121 height 28
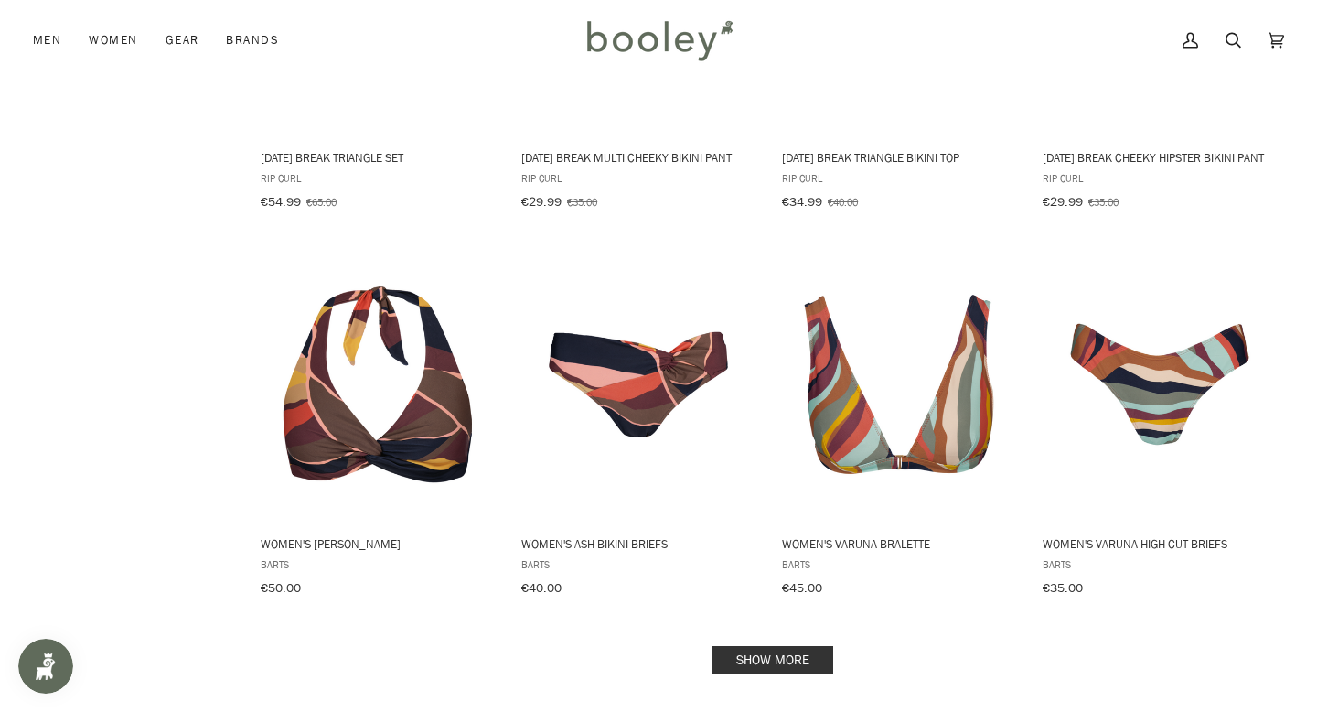
scroll to position [7698, 0]
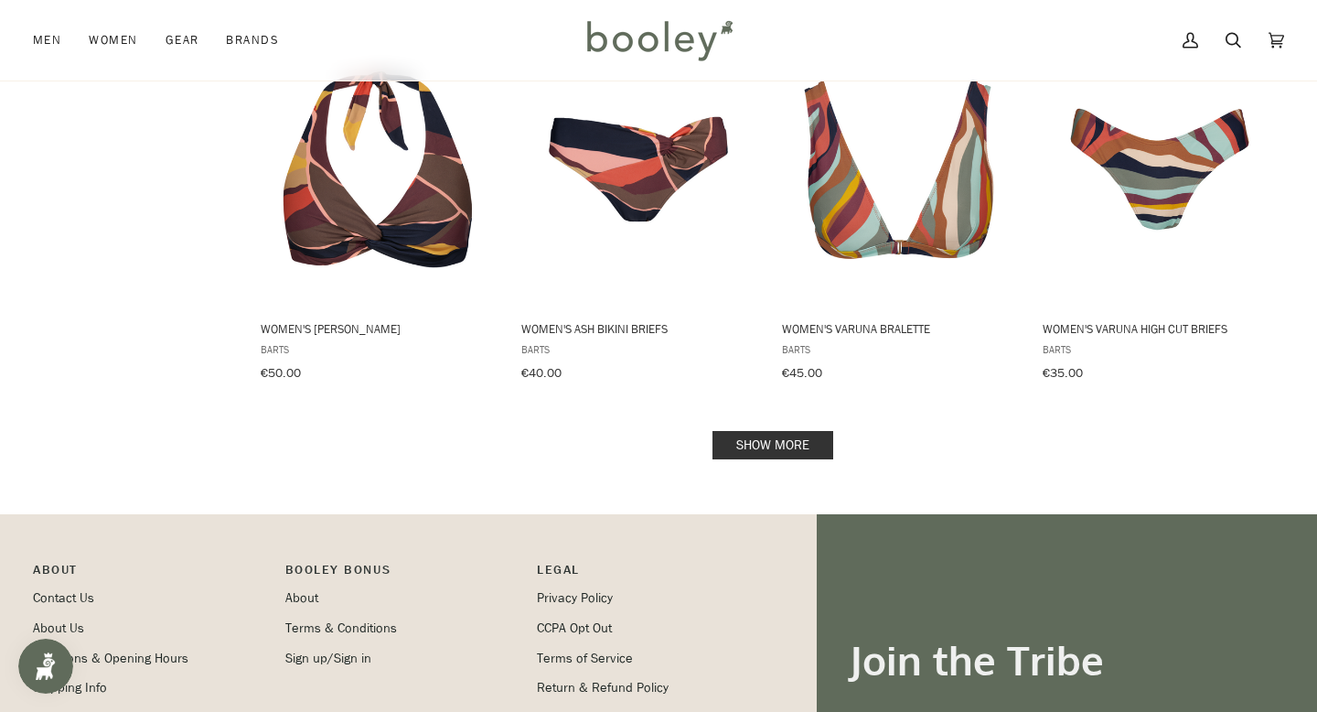
click at [744, 431] on link "Show more" at bounding box center [772, 445] width 121 height 28
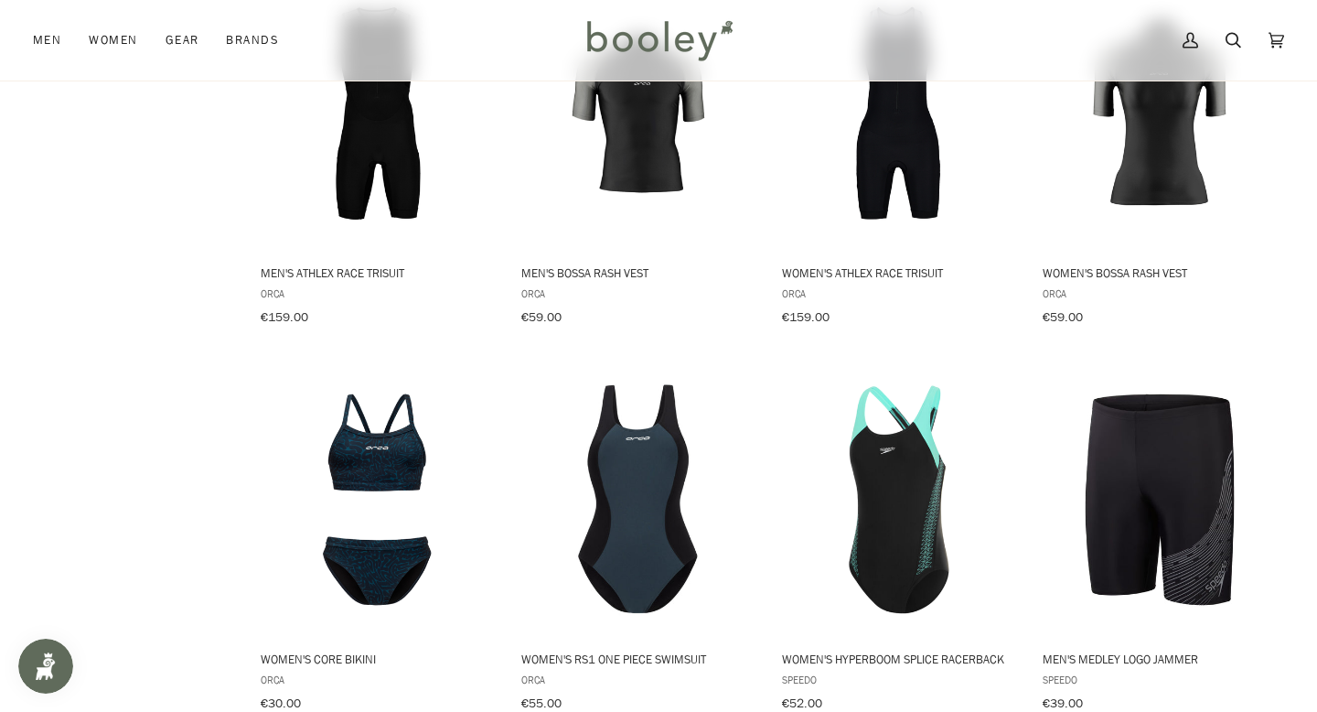
scroll to position [9409, 0]
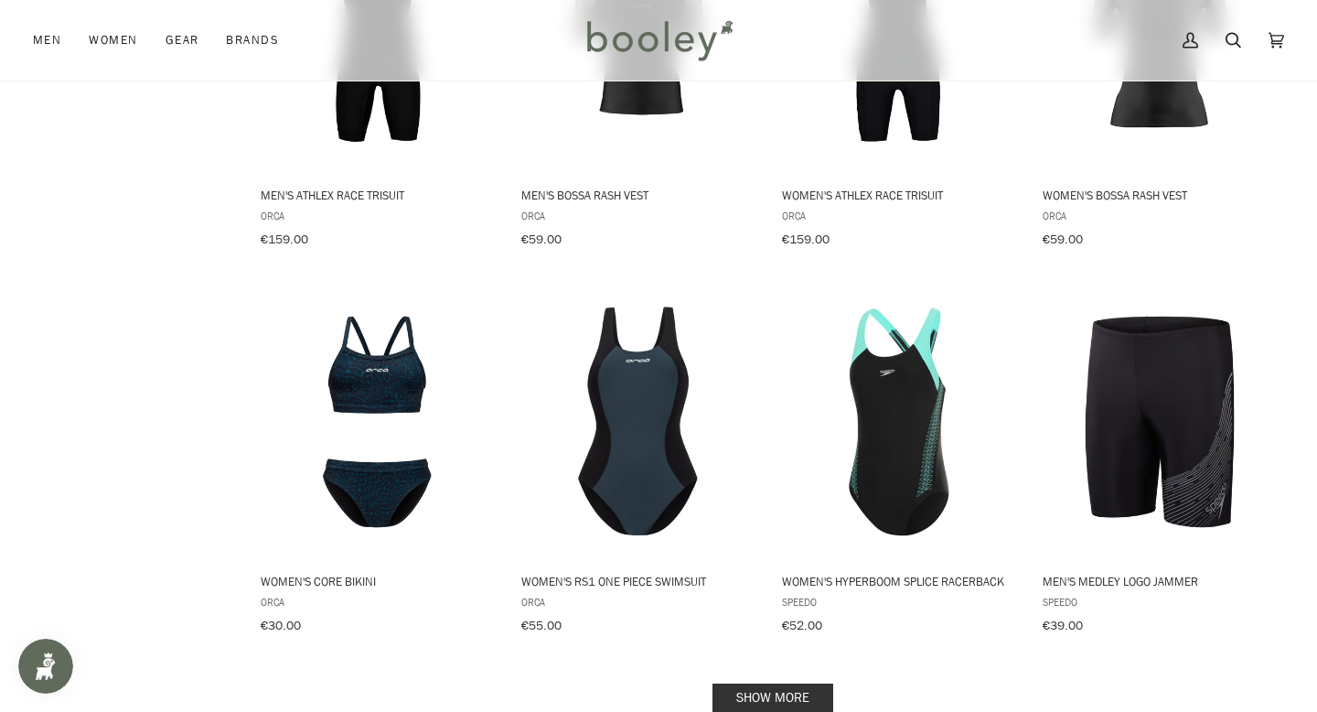
click at [785, 683] on link "Show more" at bounding box center [772, 697] width 121 height 28
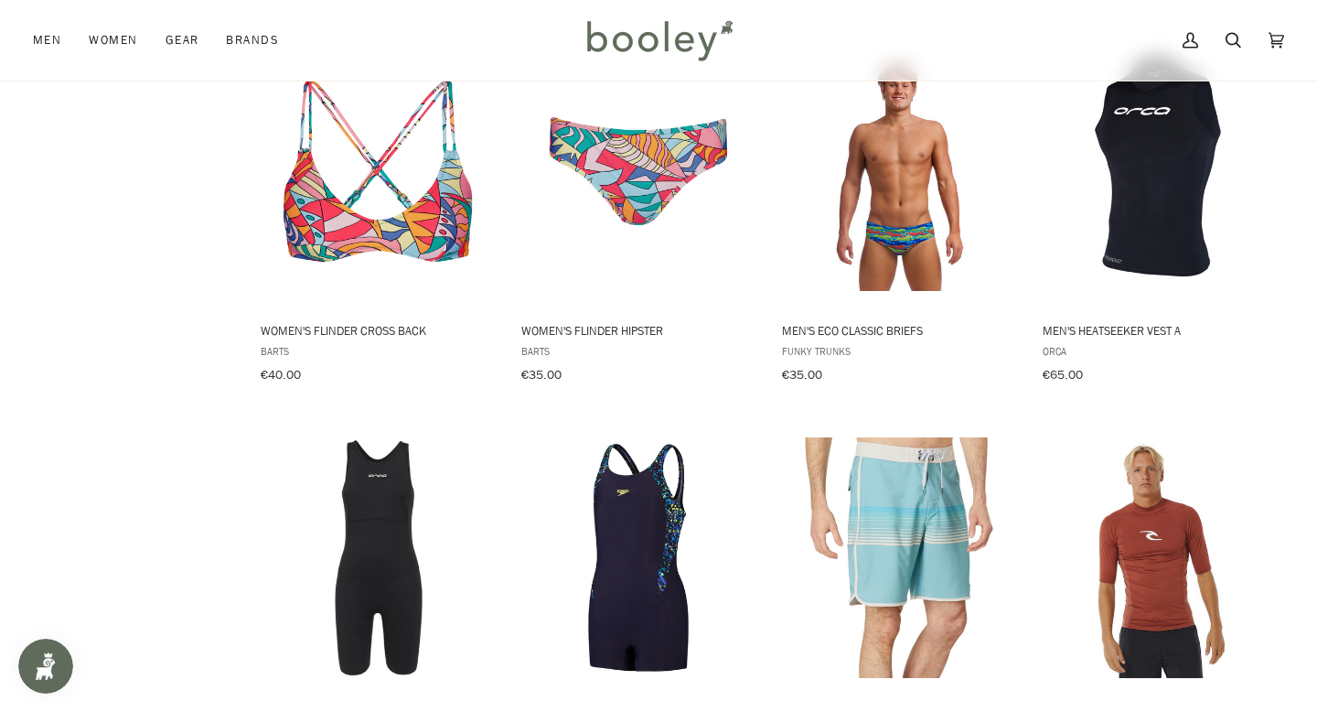
scroll to position [7909, 0]
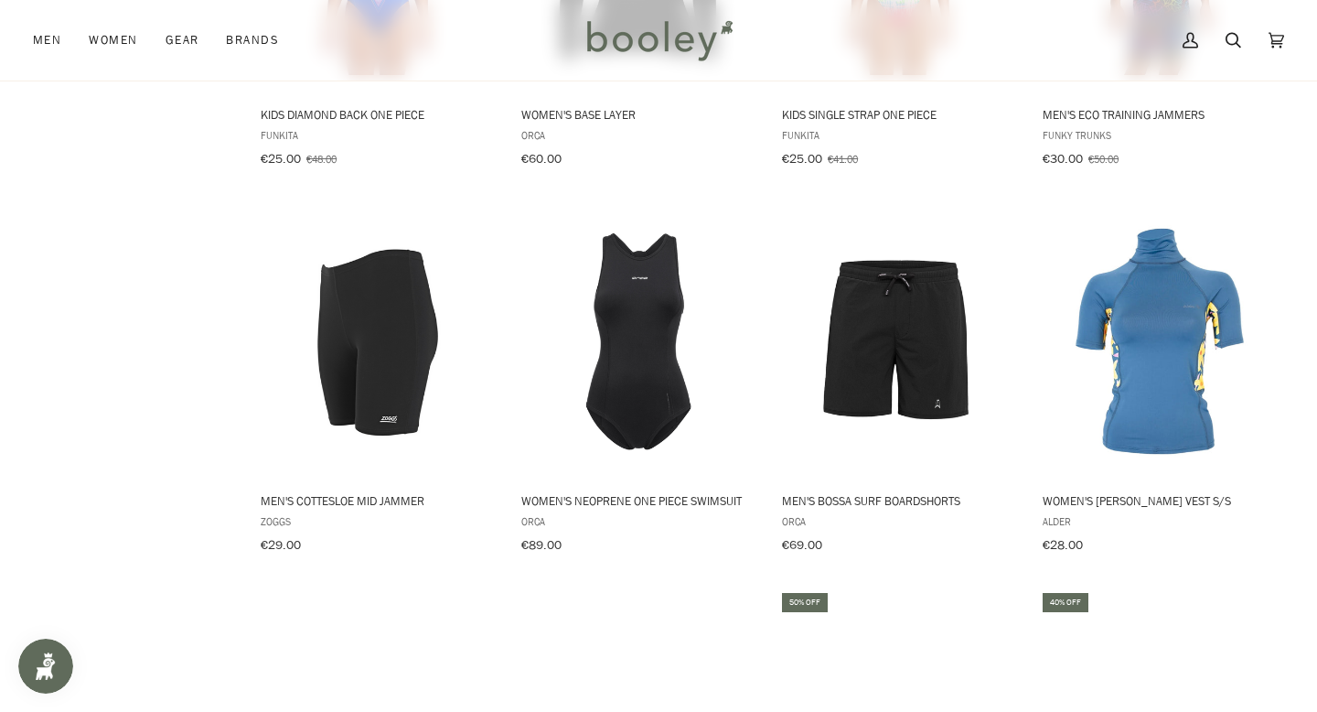
scroll to position [2083, 0]
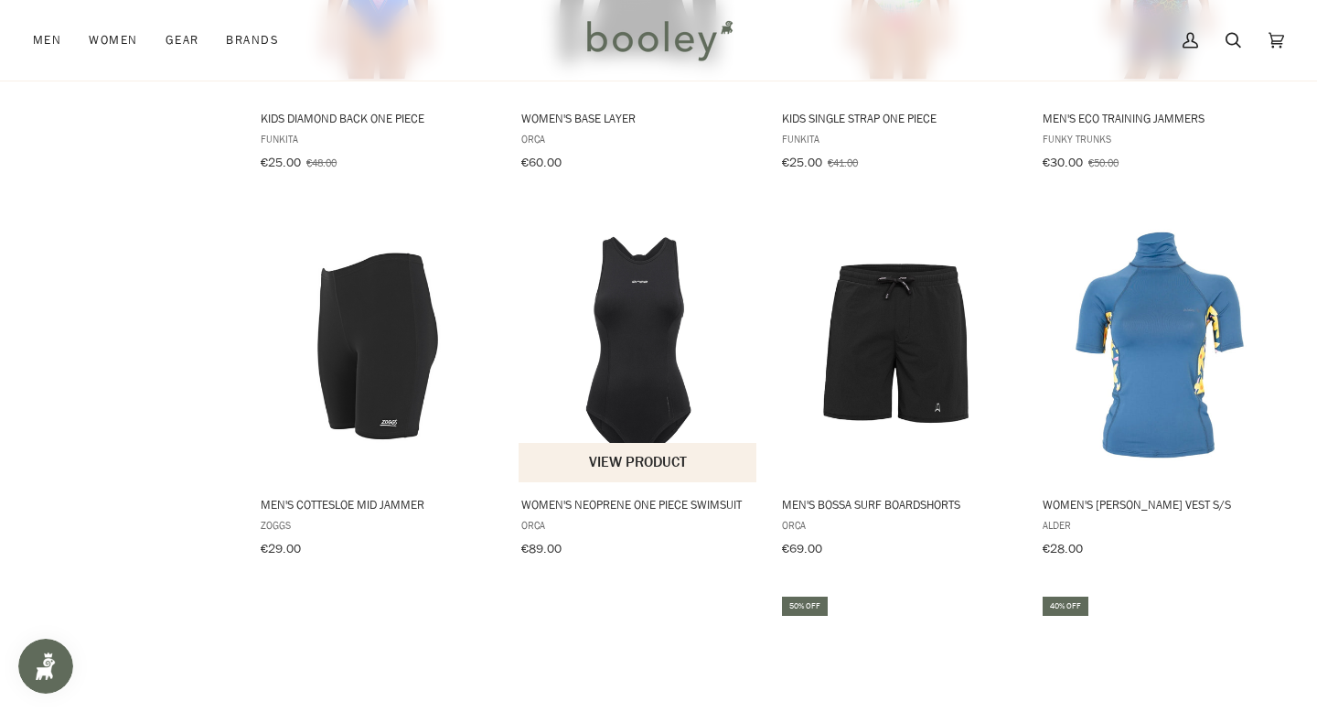
click at [603, 324] on img "Women's Neoprene One Piece Swimsuit" at bounding box center [639, 345] width 240 height 240
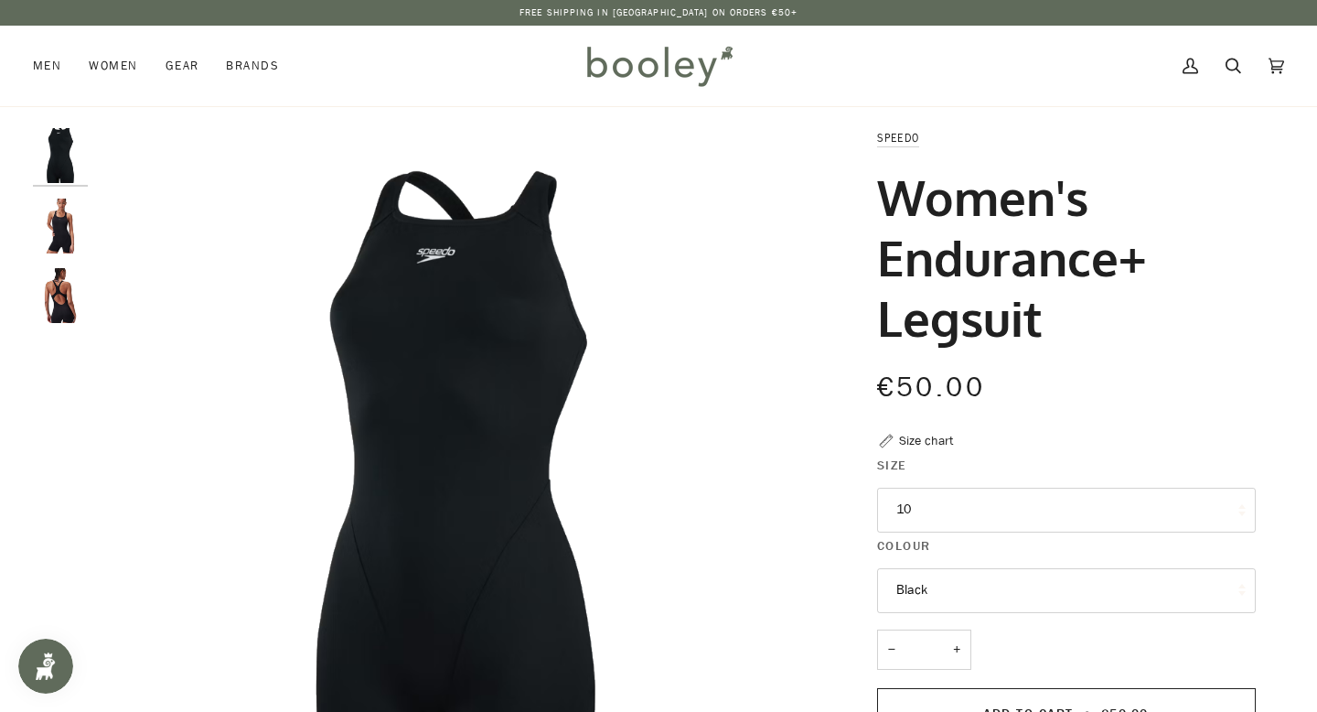
click at [75, 315] on img "Speedo Women's Endurance+ Legsuit Black - Booley Galway" at bounding box center [60, 295] width 55 height 55
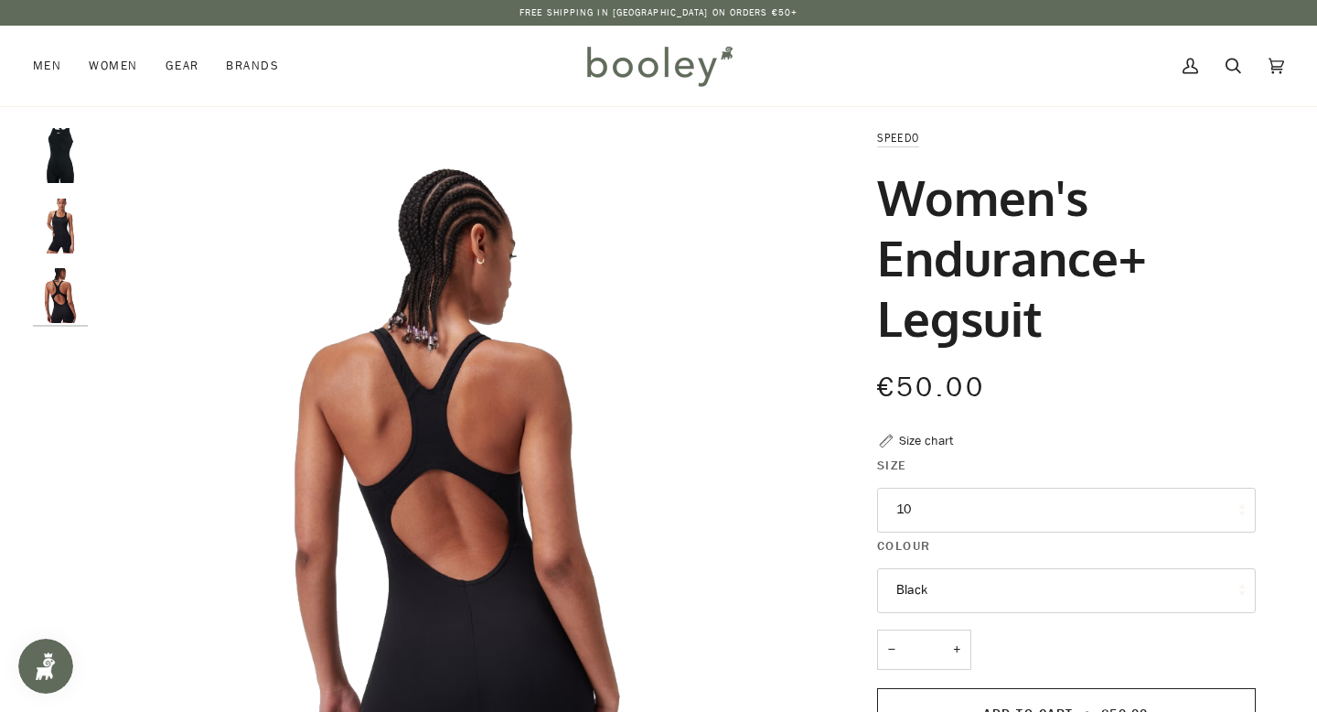
click at [72, 250] on img "Speedo Women's Endurance+ Legsuit Black - Booley Galway" at bounding box center [60, 225] width 55 height 55
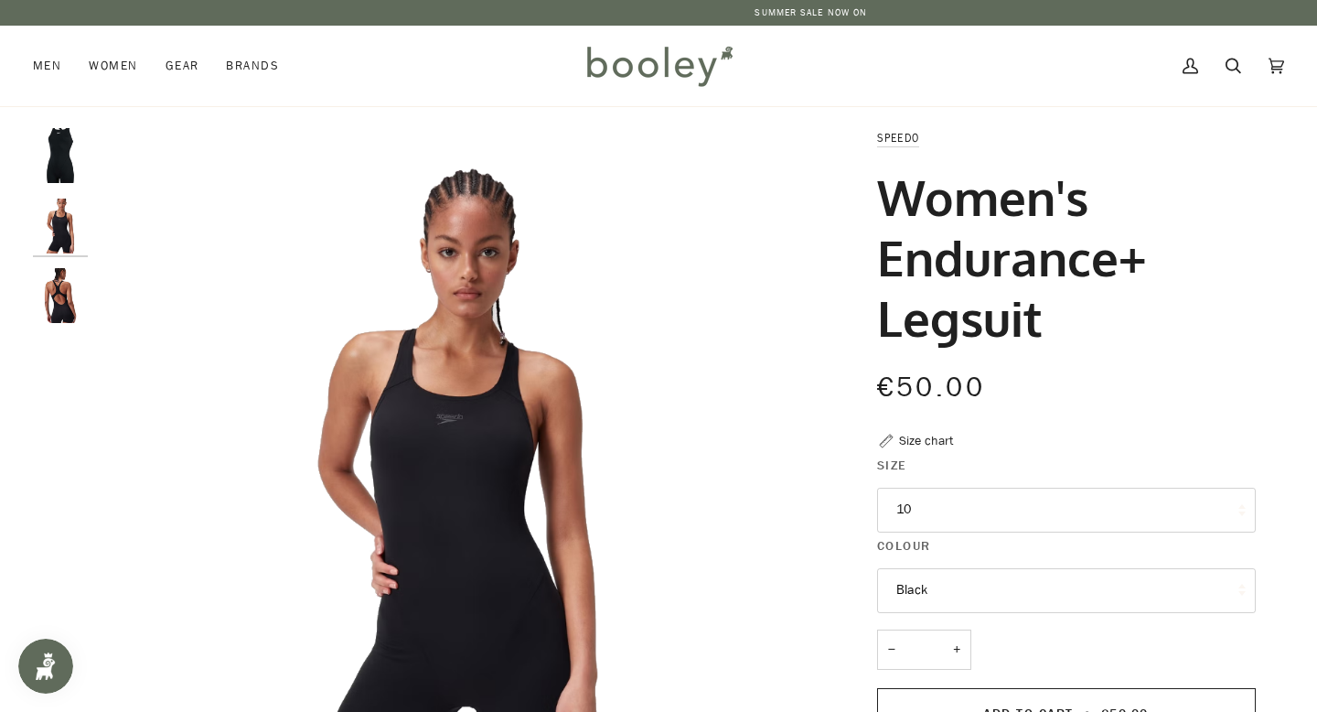
scroll to position [157, 0]
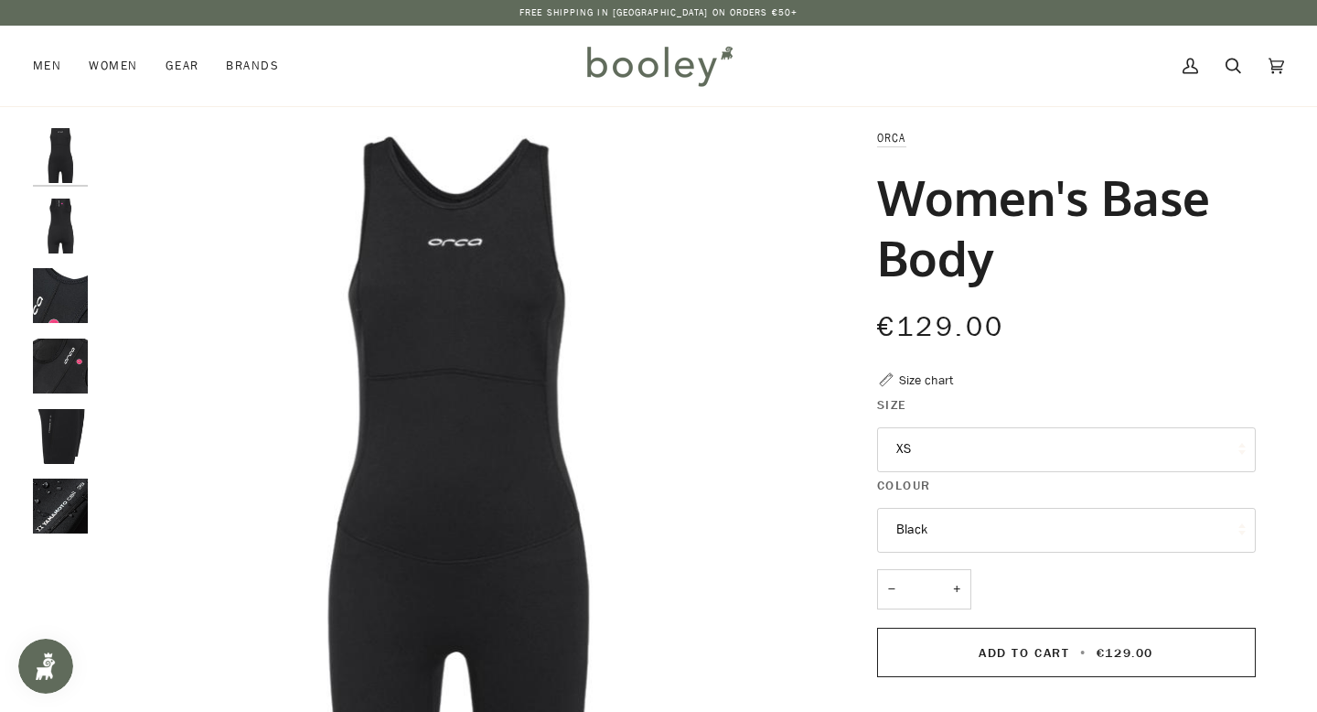
click at [70, 285] on img "Orca Women's Base Body Black - Booley Galway" at bounding box center [60, 295] width 55 height 55
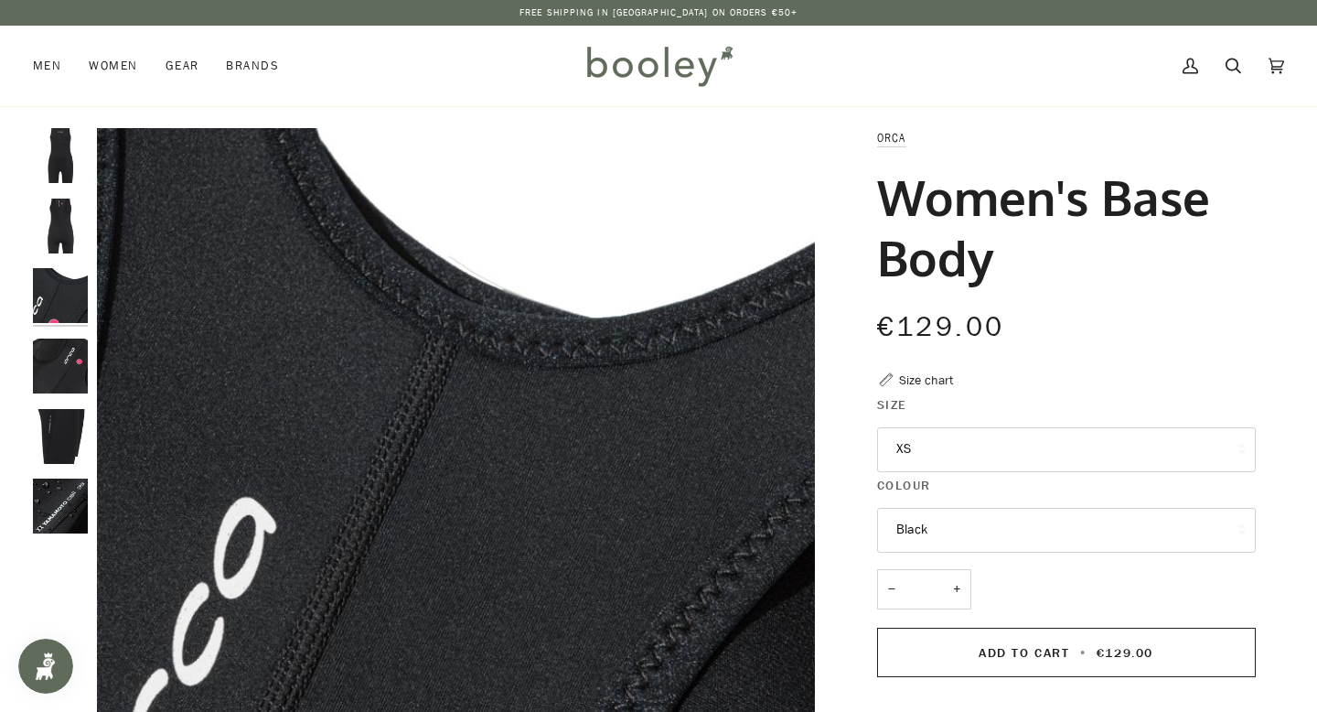
click at [53, 225] on img "Orca Women's Base Body Black - Booley Galway" at bounding box center [60, 225] width 55 height 55
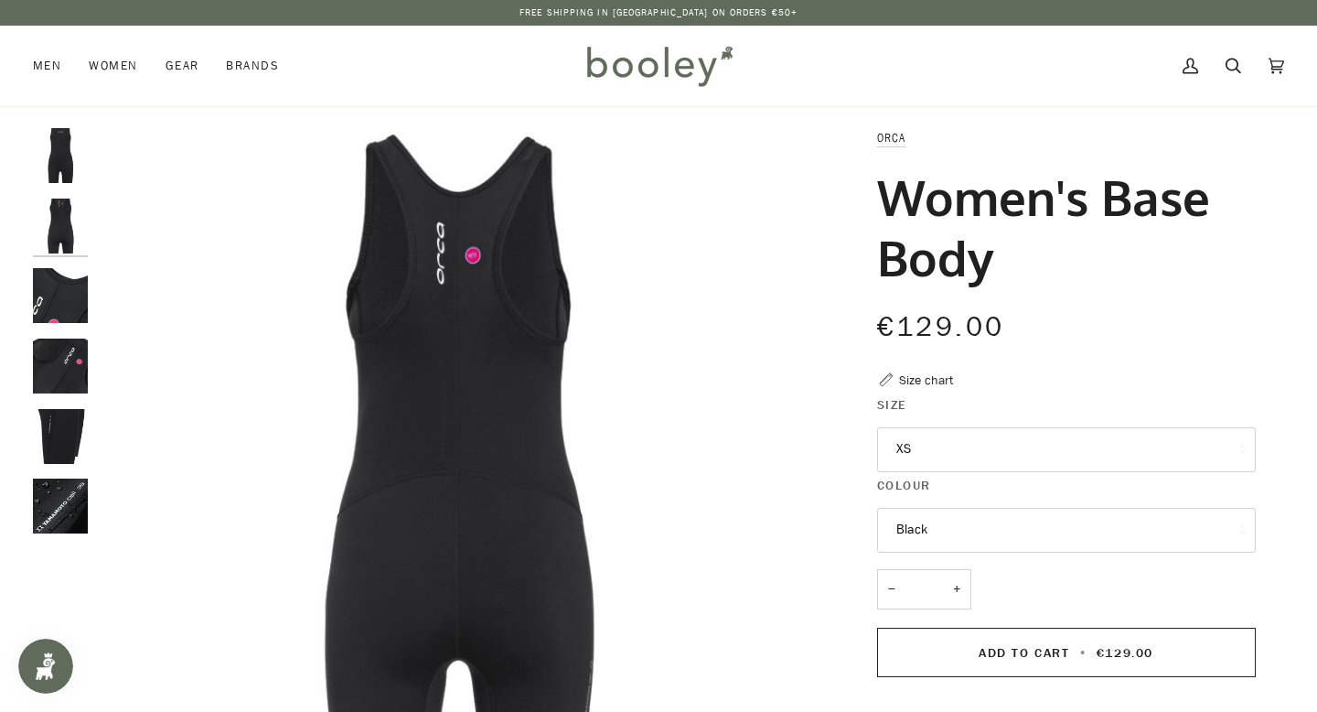
click at [50, 366] on img "Orca Women's Base Body Black - Booley Galway" at bounding box center [60, 365] width 55 height 55
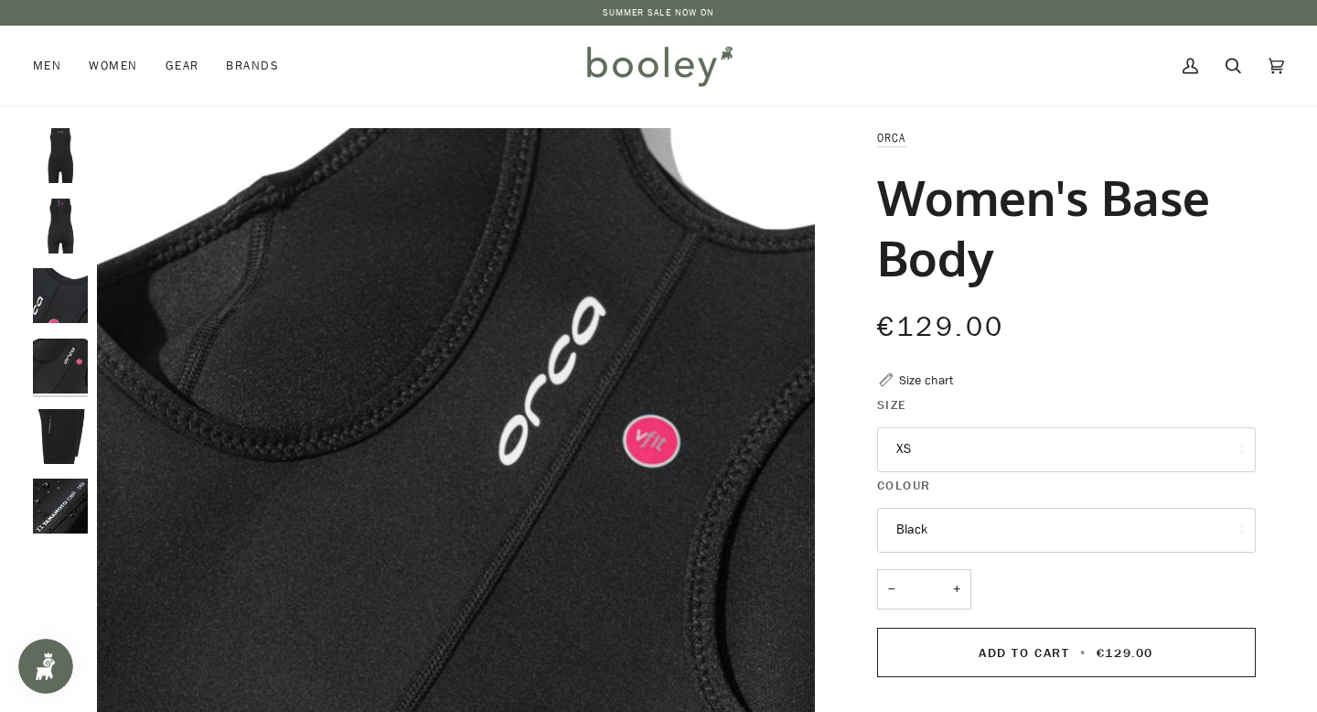
click at [69, 475] on div at bounding box center [65, 338] width 64 height 421
click at [70, 544] on div at bounding box center [65, 338] width 64 height 421
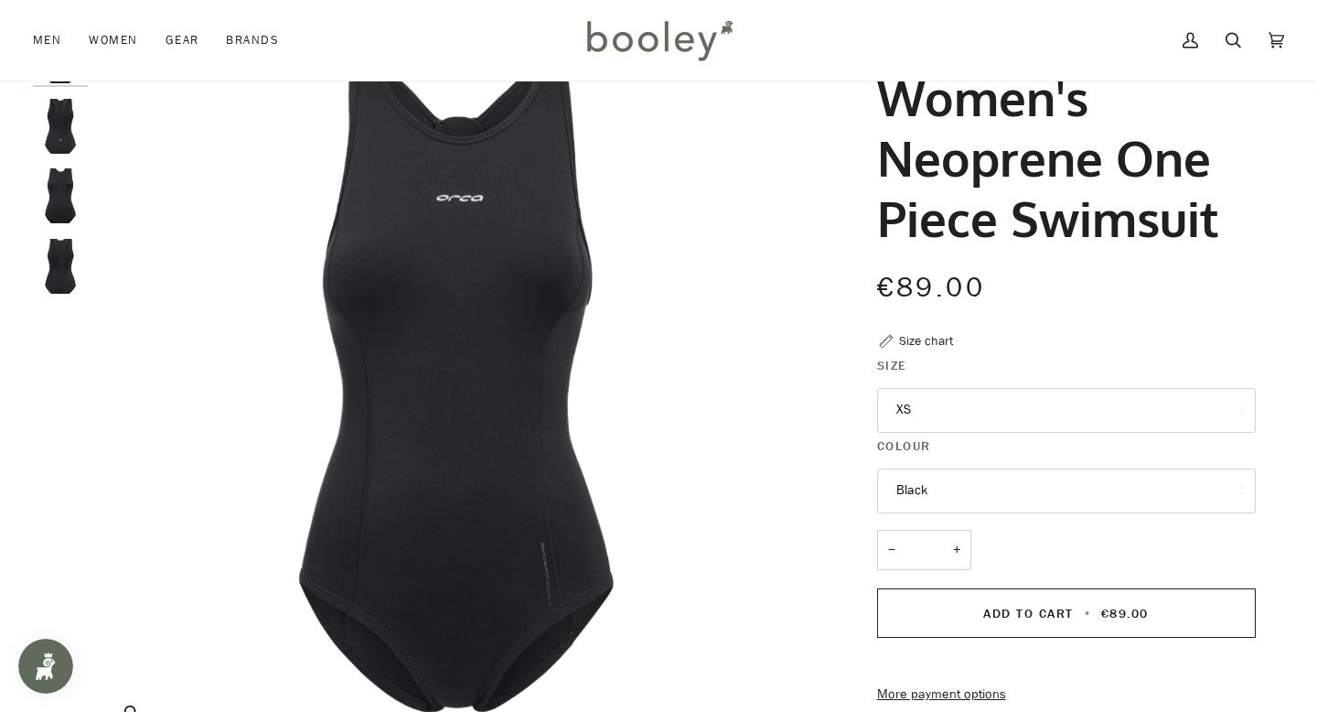
scroll to position [102, 0]
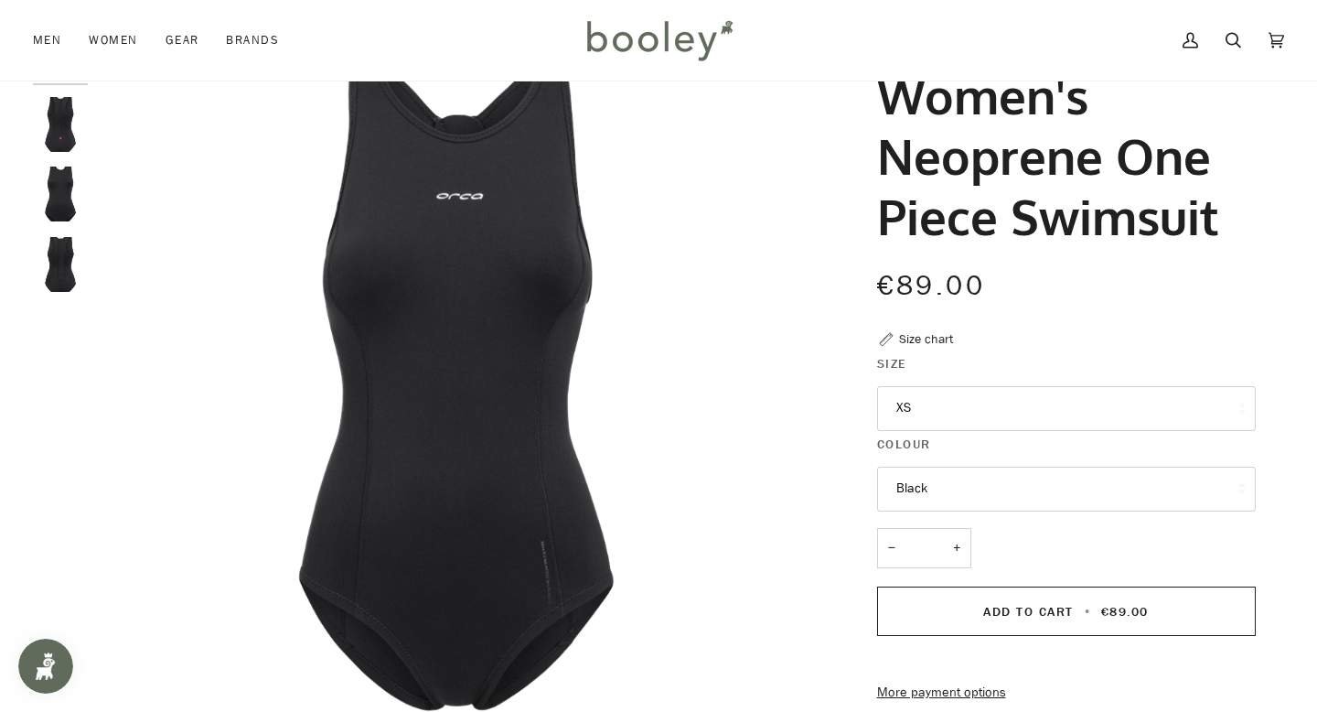
click at [53, 185] on img "Orca Women's Neoprene One Piece Swimsuit Black - Booley Galway" at bounding box center [60, 193] width 55 height 55
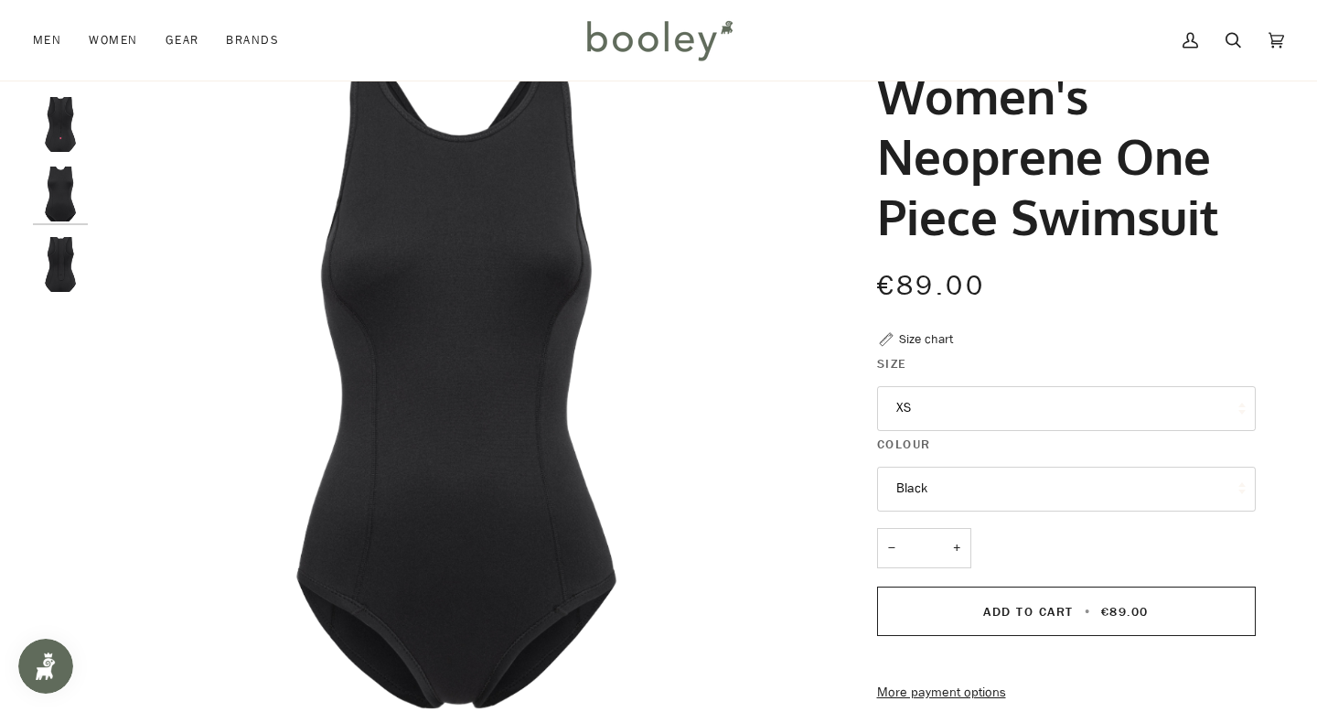
click at [61, 238] on img "Orca Women's Neoprene One Piece Swimsuit Black - Booley Galway" at bounding box center [60, 264] width 55 height 55
